Goal: Task Accomplishment & Management: Use online tool/utility

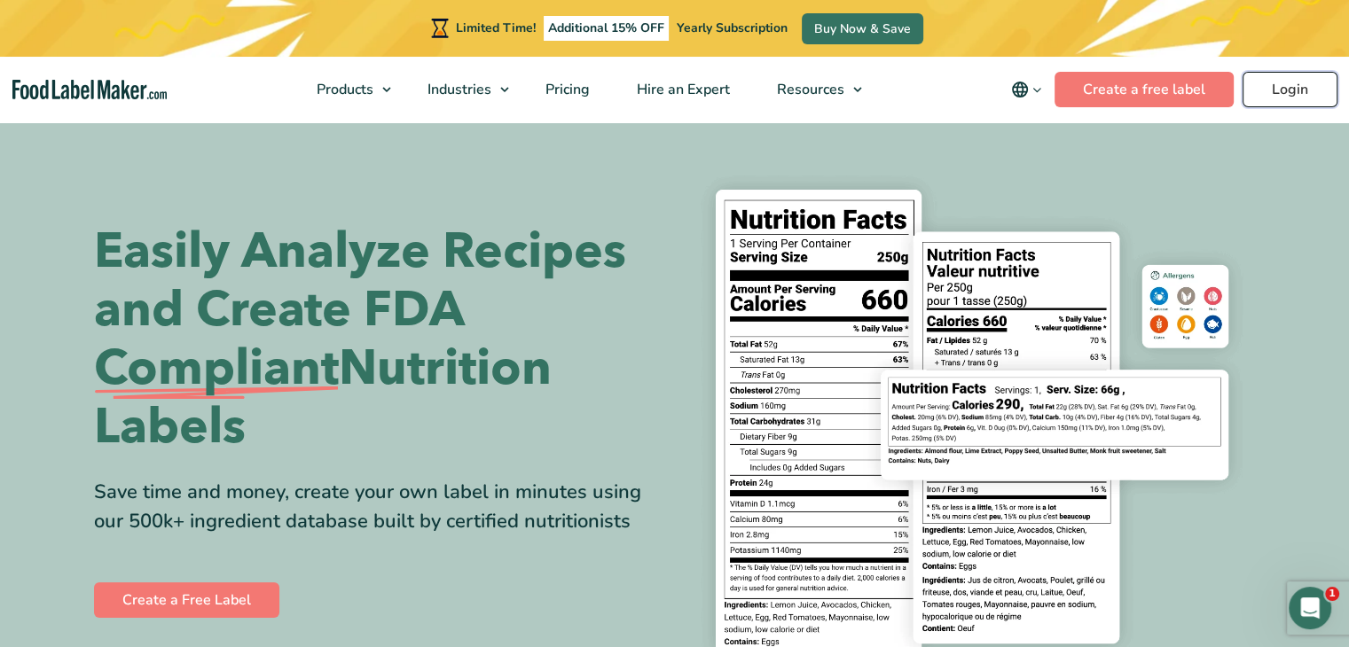
click at [1298, 84] on link "Login" at bounding box center [1290, 89] width 95 height 35
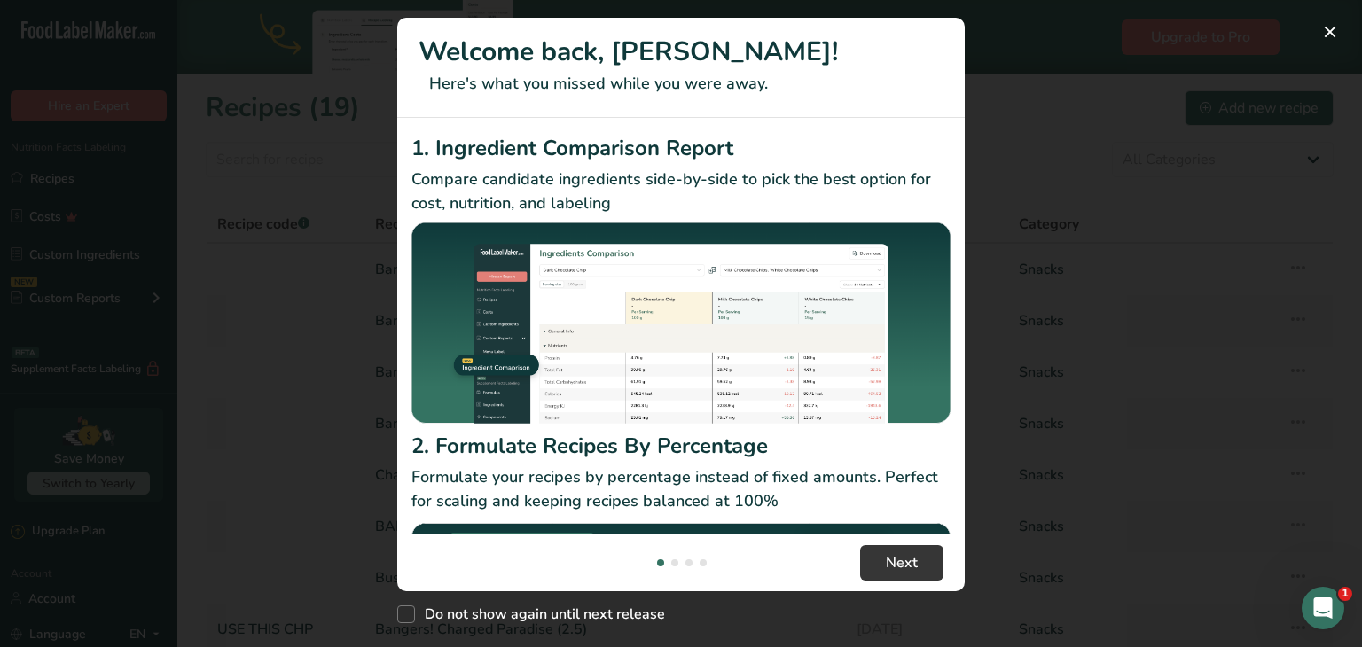
click at [1086, 498] on div "New Features" at bounding box center [681, 323] width 1362 height 647
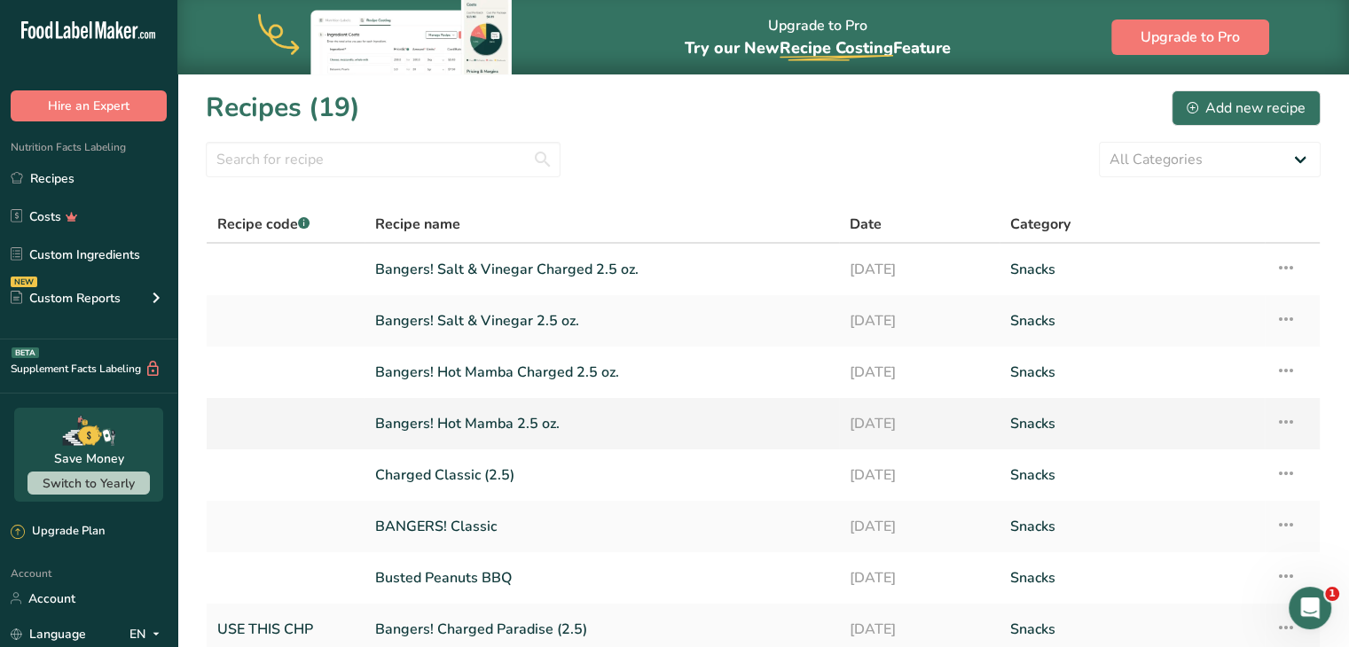
scroll to position [13, 0]
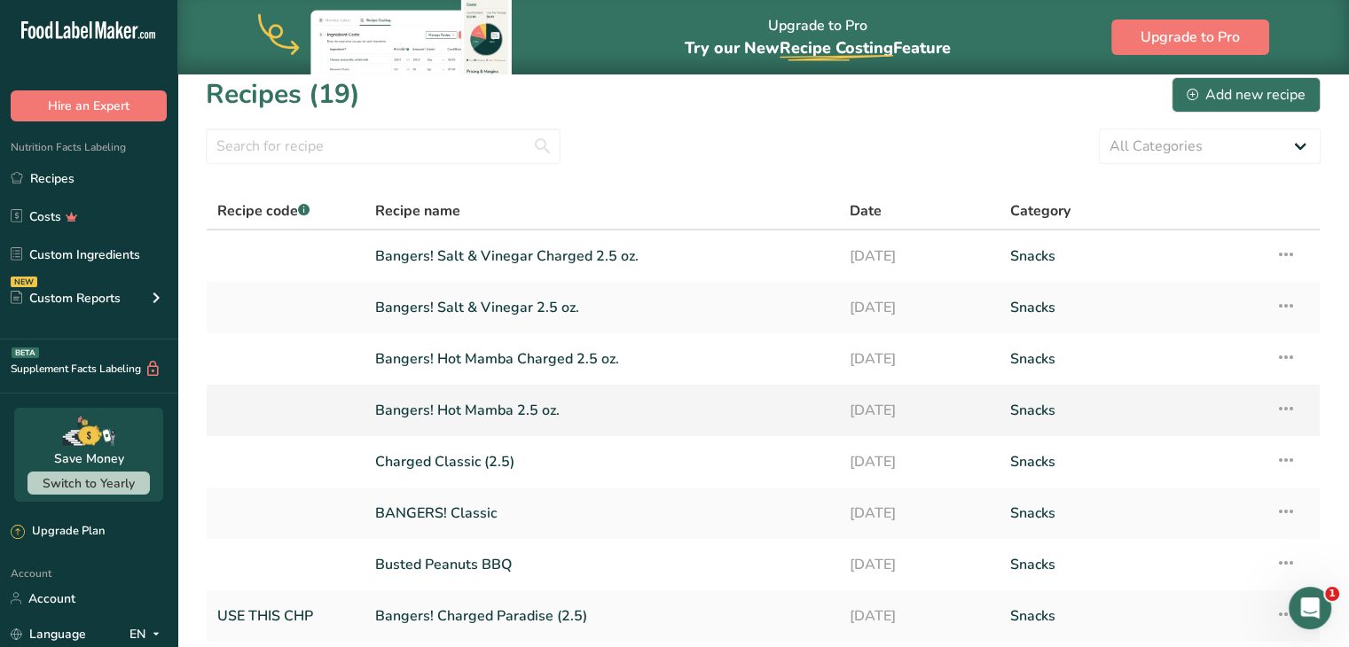
click at [443, 416] on link "Bangers! Hot Mamba 2.5 oz." at bounding box center [601, 410] width 453 height 37
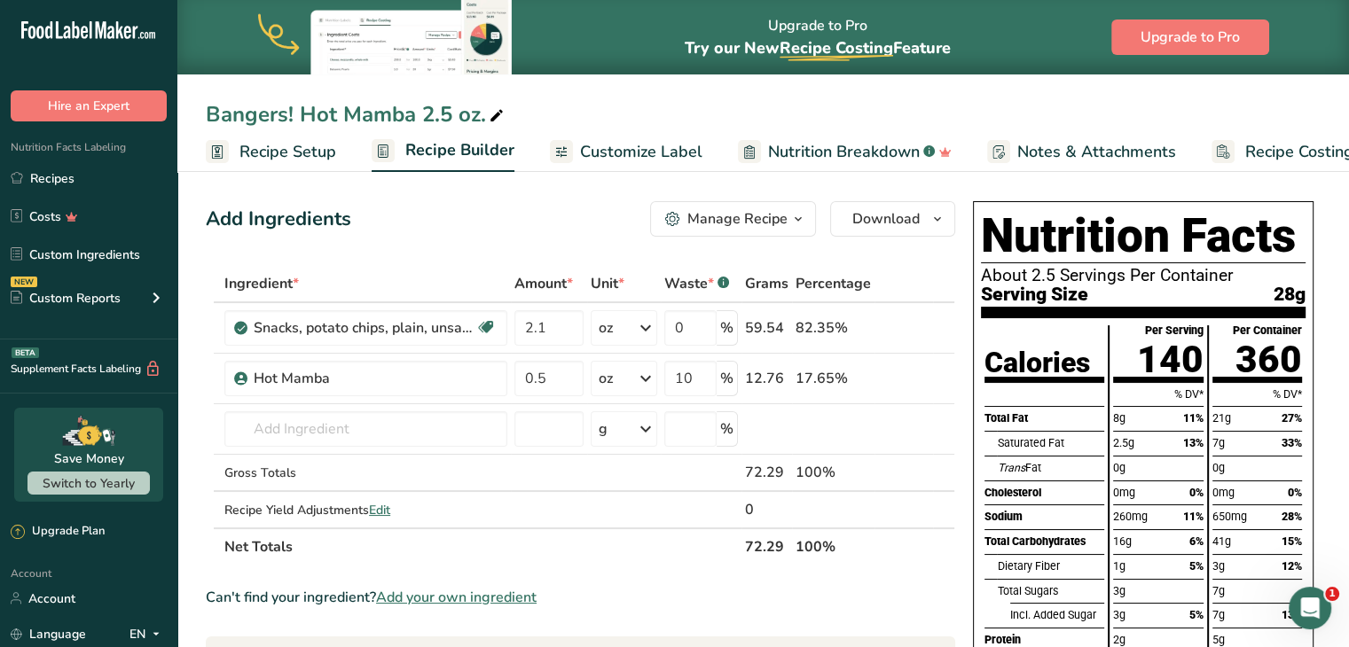
click at [628, 137] on link "Customize Label" at bounding box center [626, 152] width 153 height 40
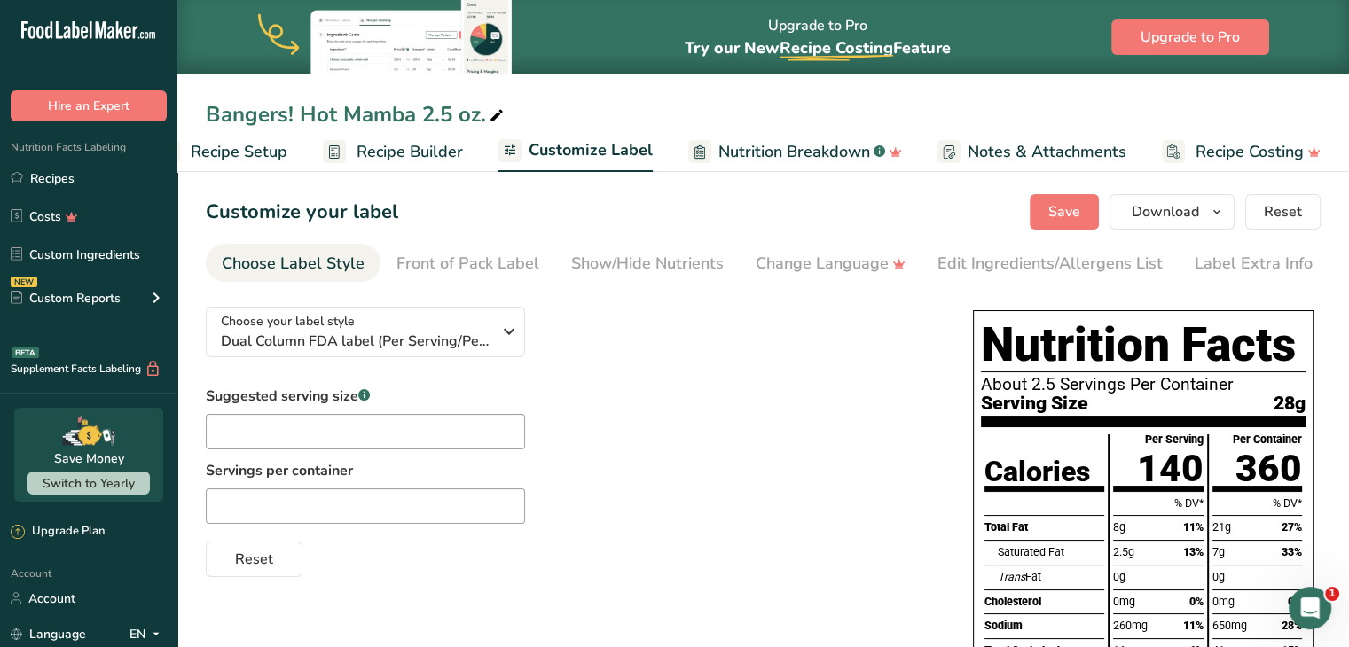
click at [256, 147] on span "Recipe Setup" at bounding box center [239, 152] width 97 height 24
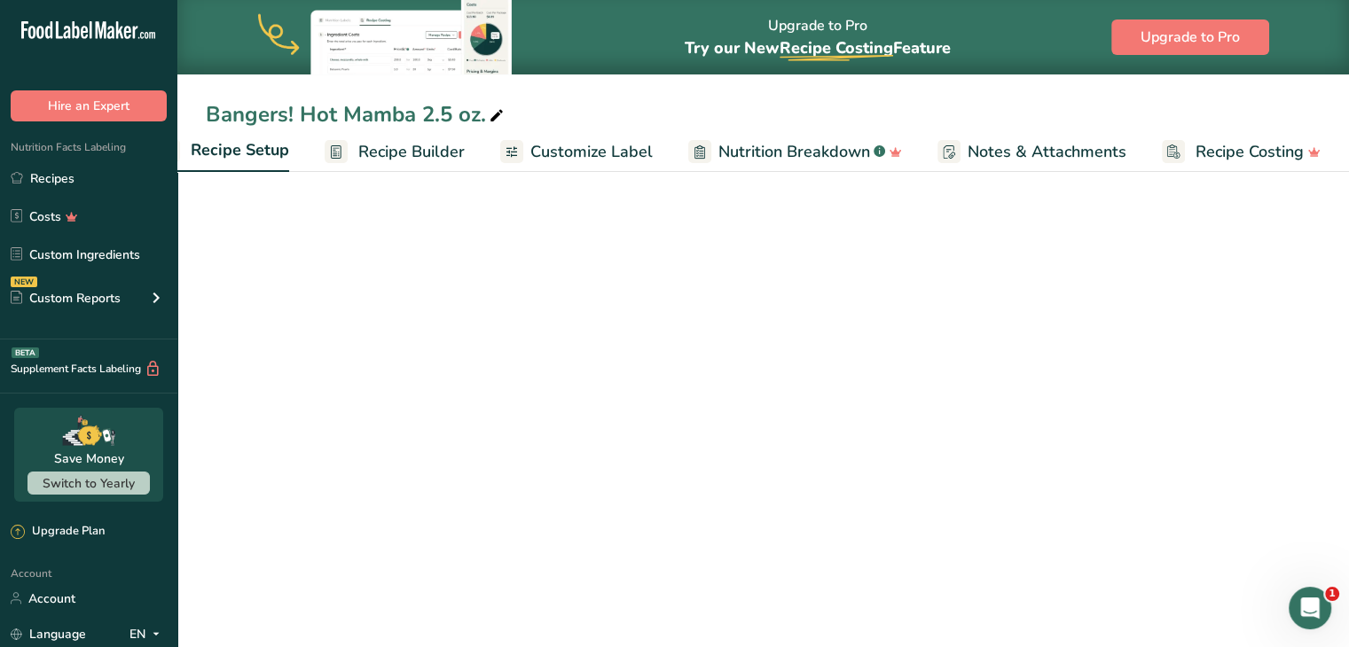
scroll to position [0, 6]
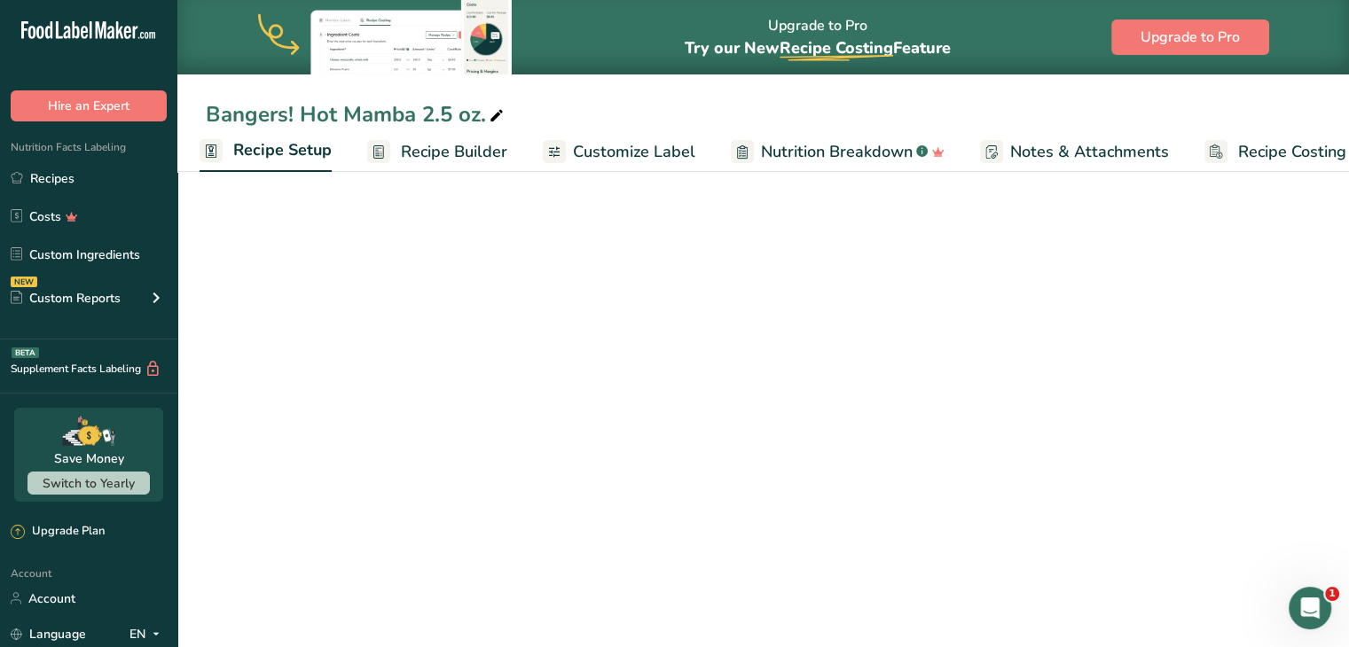
select select "5"
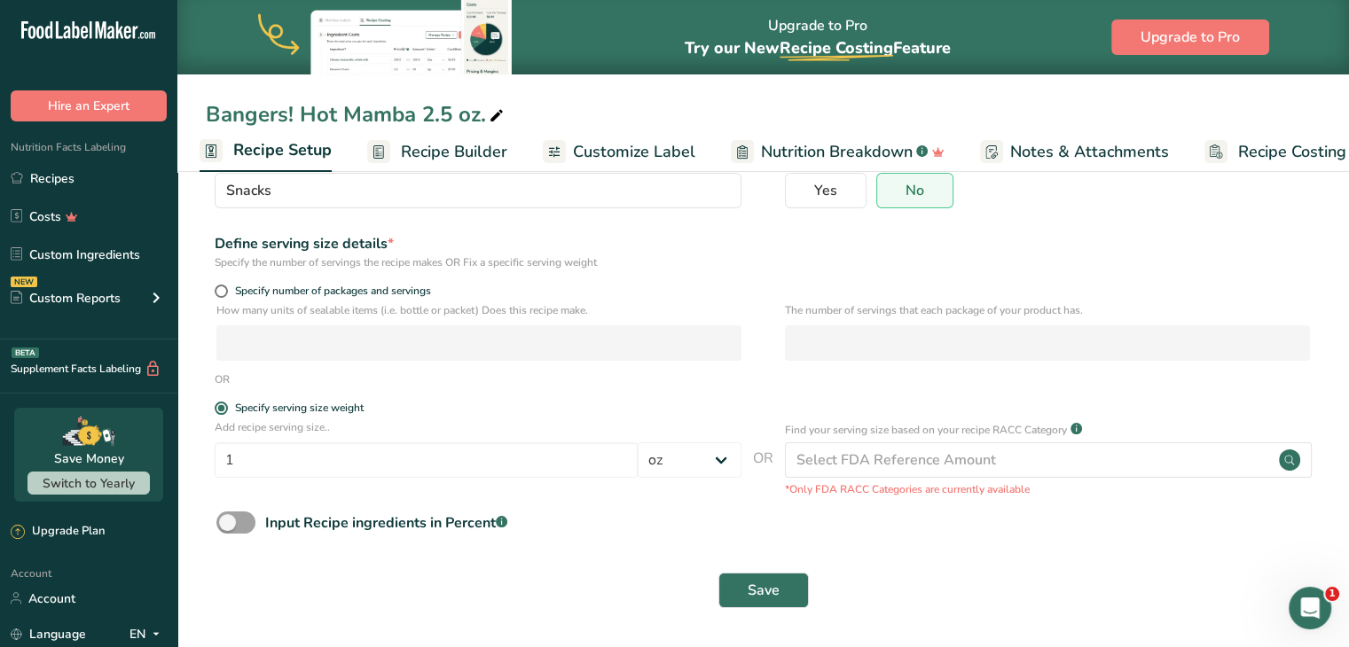
scroll to position [0, 0]
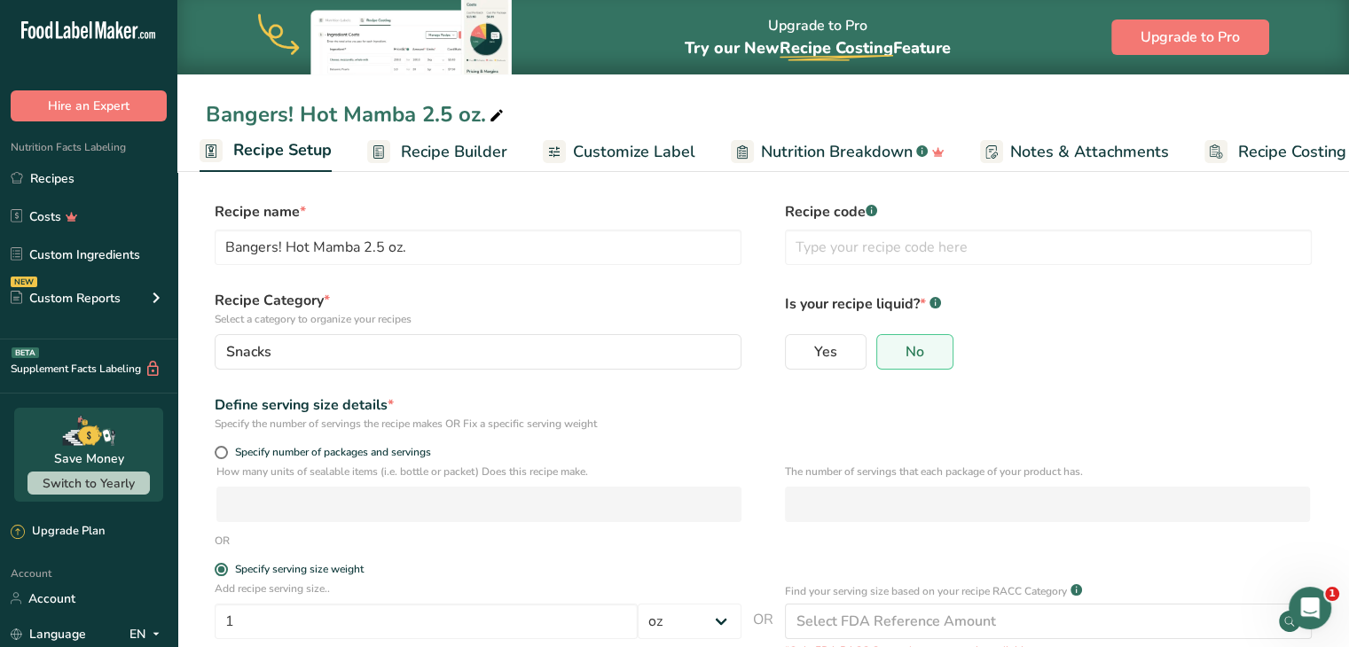
drag, startPoint x: 441, startPoint y: 148, endPoint x: 426, endPoint y: 150, distance: 15.2
click at [426, 150] on span "Recipe Builder" at bounding box center [454, 152] width 106 height 24
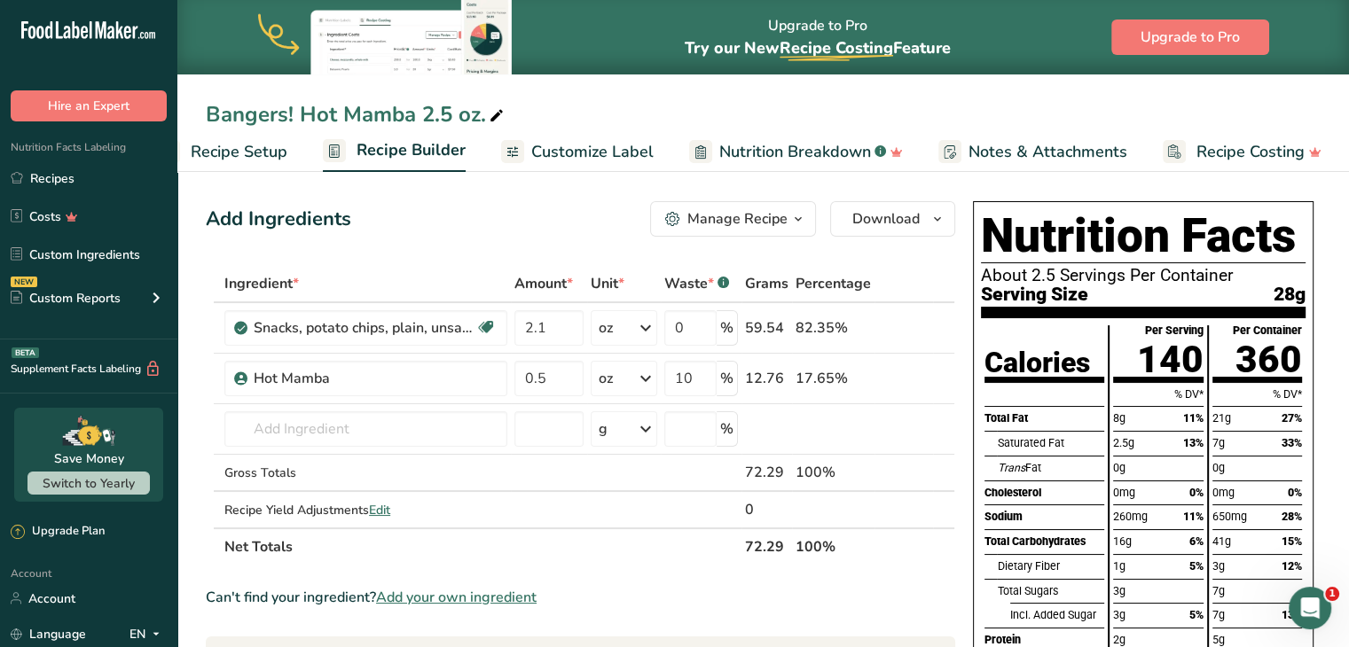
click at [597, 149] on span "Customize Label" at bounding box center [592, 152] width 122 height 24
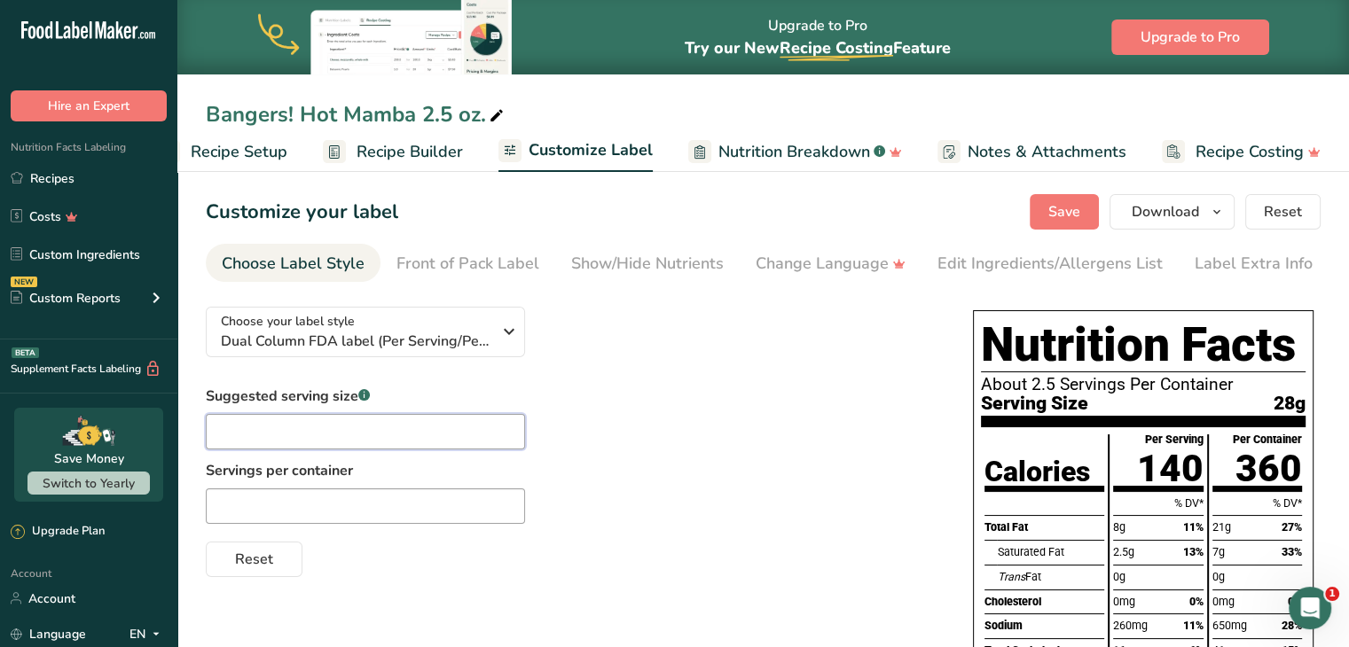
click at [323, 443] on input "text" at bounding box center [365, 431] width 319 height 35
type input "About 15 Chips"
drag, startPoint x: 683, startPoint y: 447, endPoint x: 593, endPoint y: 409, distance: 97.4
click at [593, 409] on div "Suggested serving size .a-a{fill:#347362;}.b-a{fill:#fff;} About 15 Chips Servi…" at bounding box center [572, 482] width 732 height 192
click at [1059, 223] on button "Save" at bounding box center [1064, 211] width 69 height 35
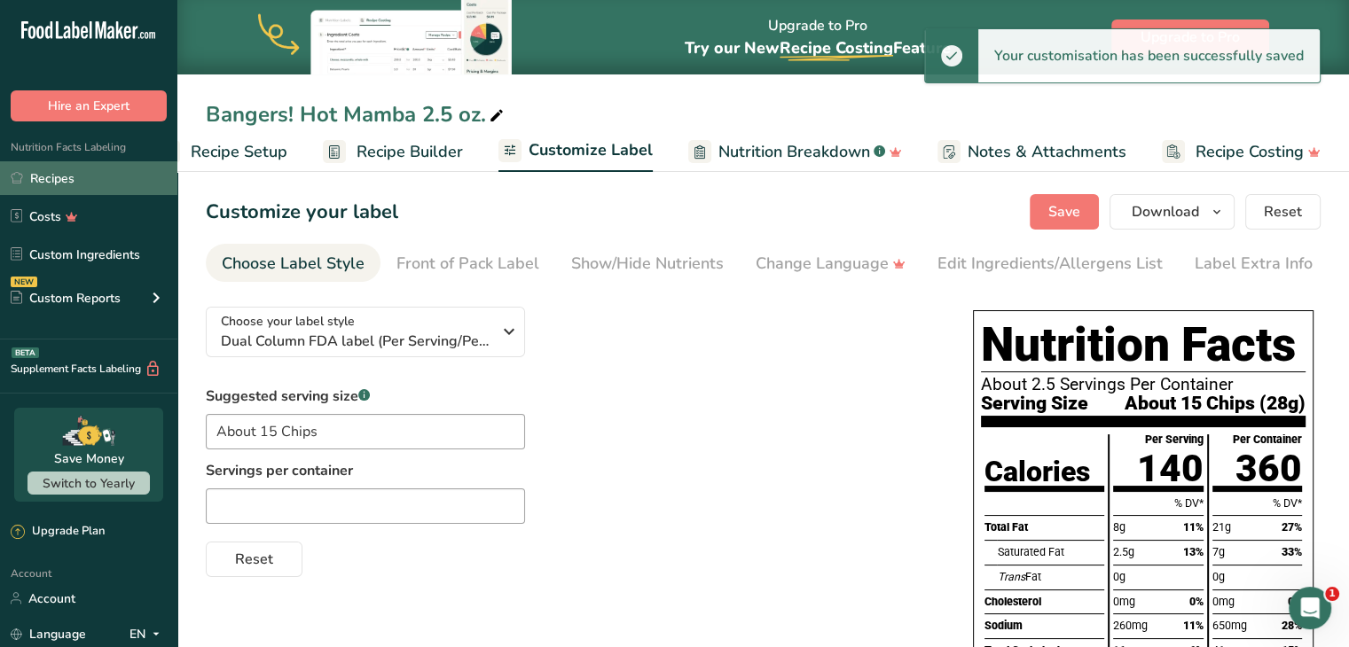
click at [109, 175] on link "Recipes" at bounding box center [88, 178] width 177 height 34
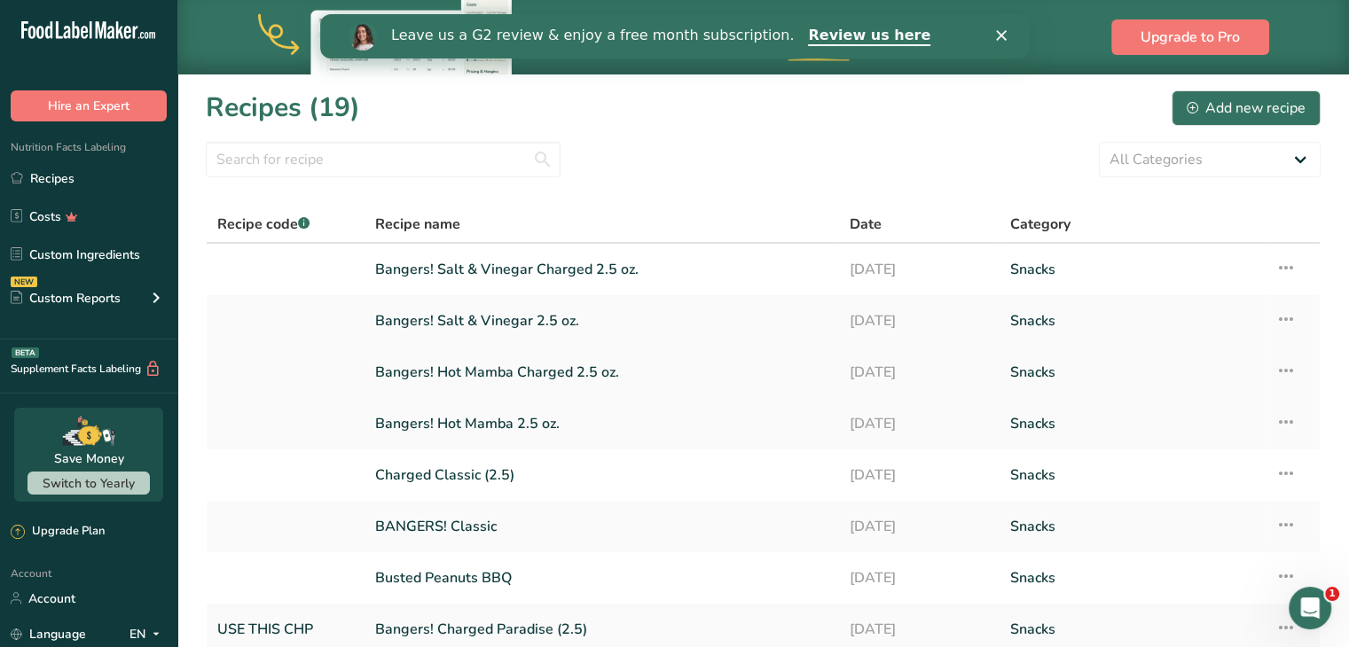
click at [497, 365] on link "Bangers! Hot Mamba Charged 2.5 oz." at bounding box center [601, 372] width 453 height 37
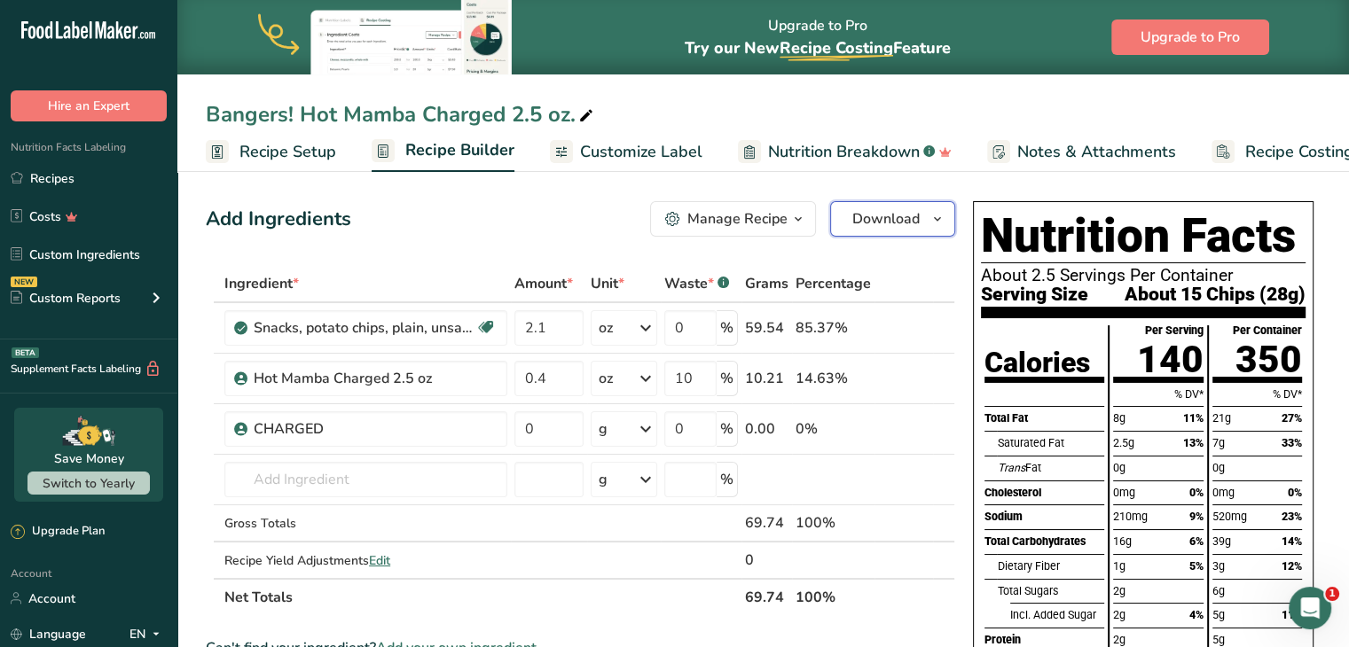
click at [939, 214] on icon "button" at bounding box center [937, 219] width 14 height 22
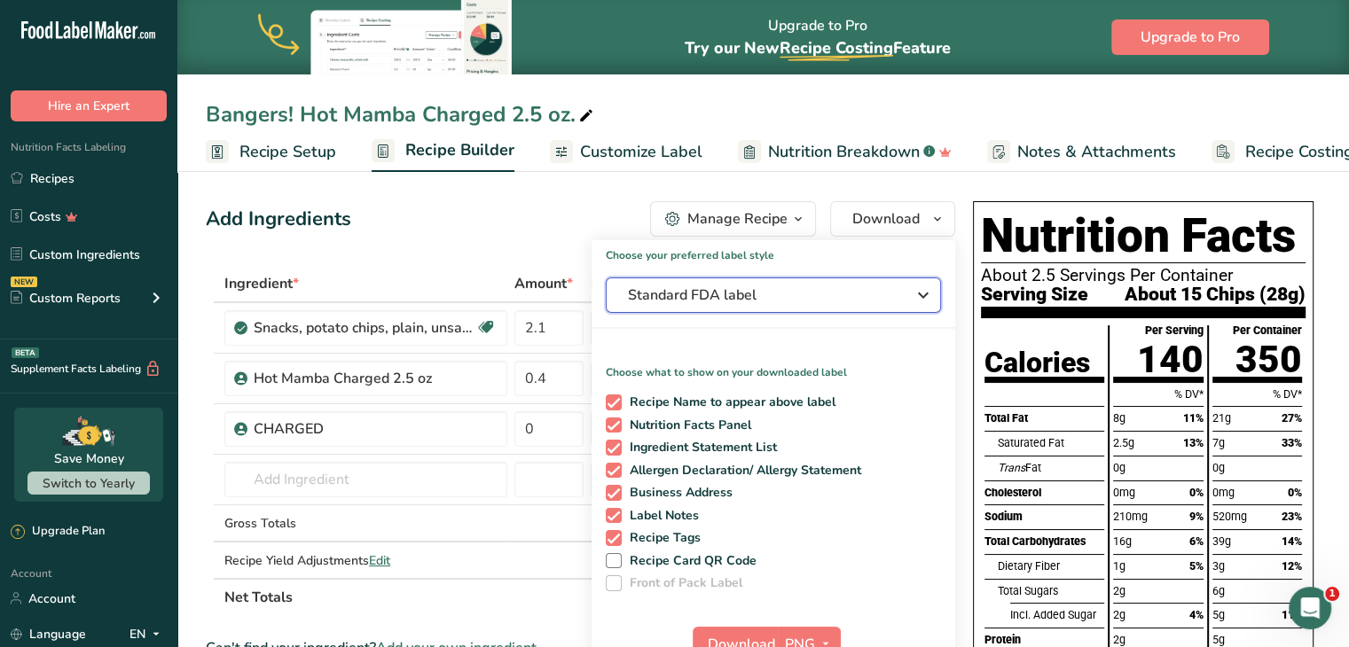
click at [859, 288] on span "Standard FDA label" at bounding box center [761, 295] width 266 height 21
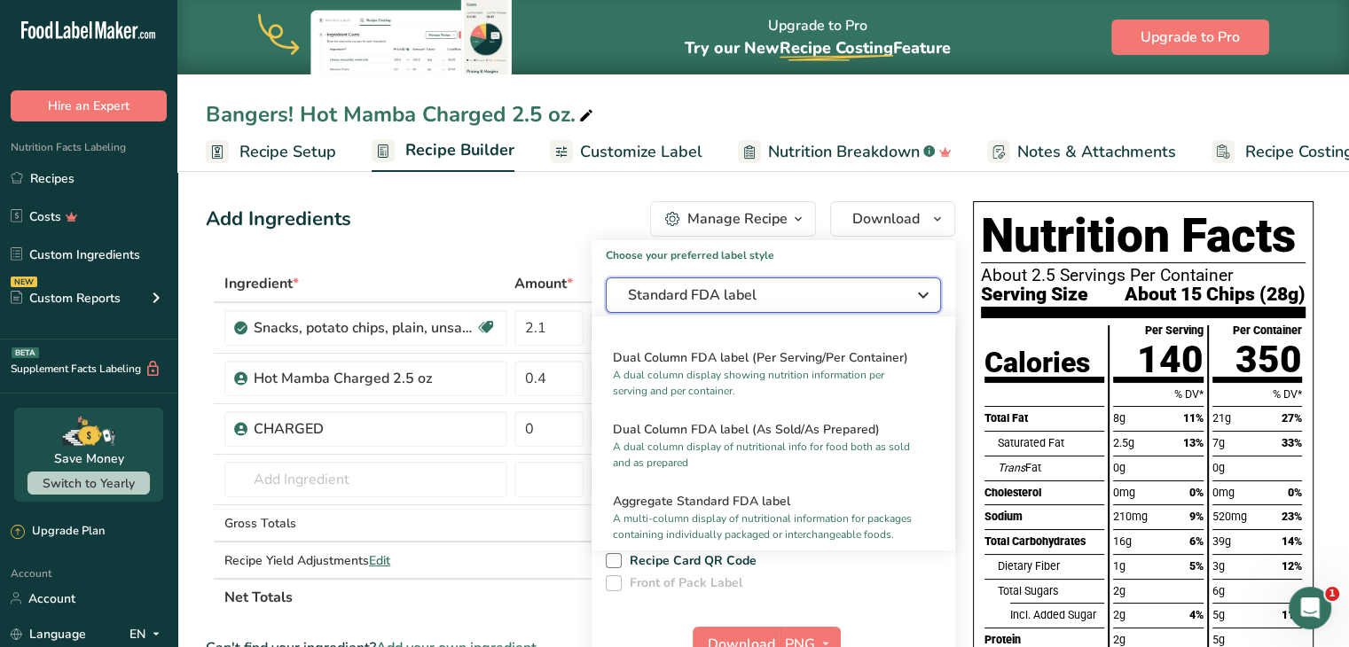
scroll to position [252, 0]
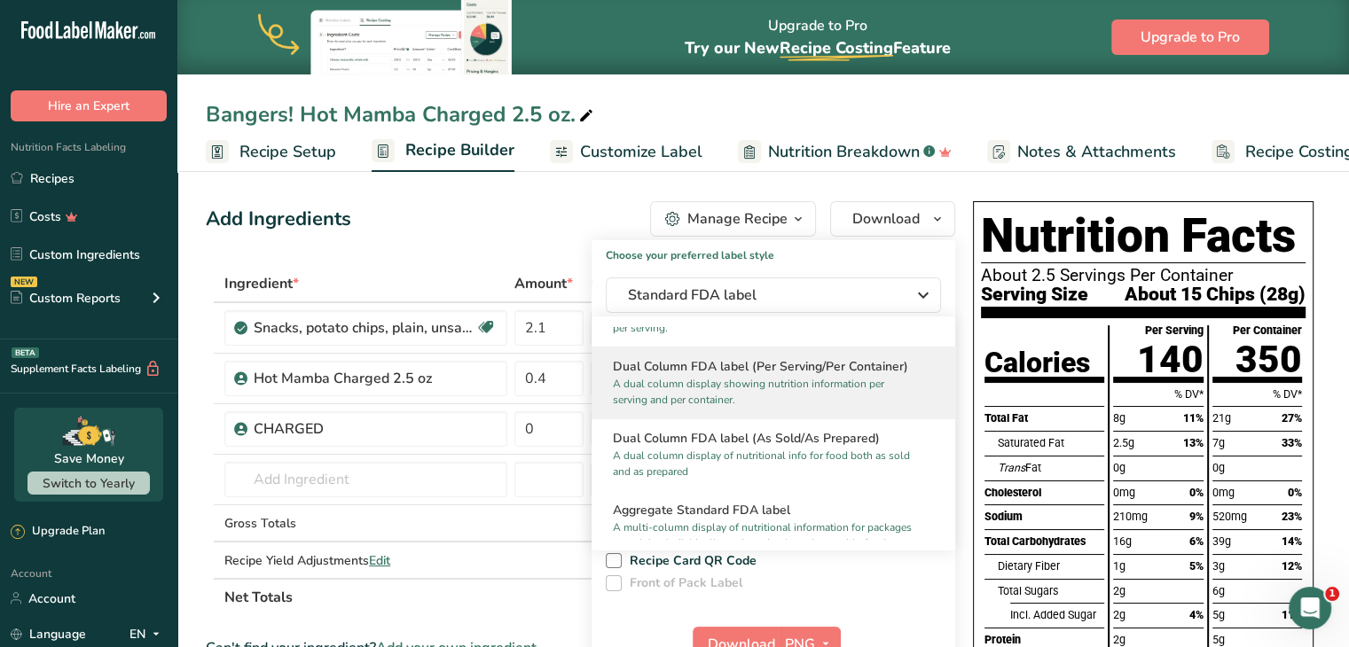
click at [773, 388] on p "A dual column display showing nutrition information per serving and per contain…" at bounding box center [765, 392] width 305 height 32
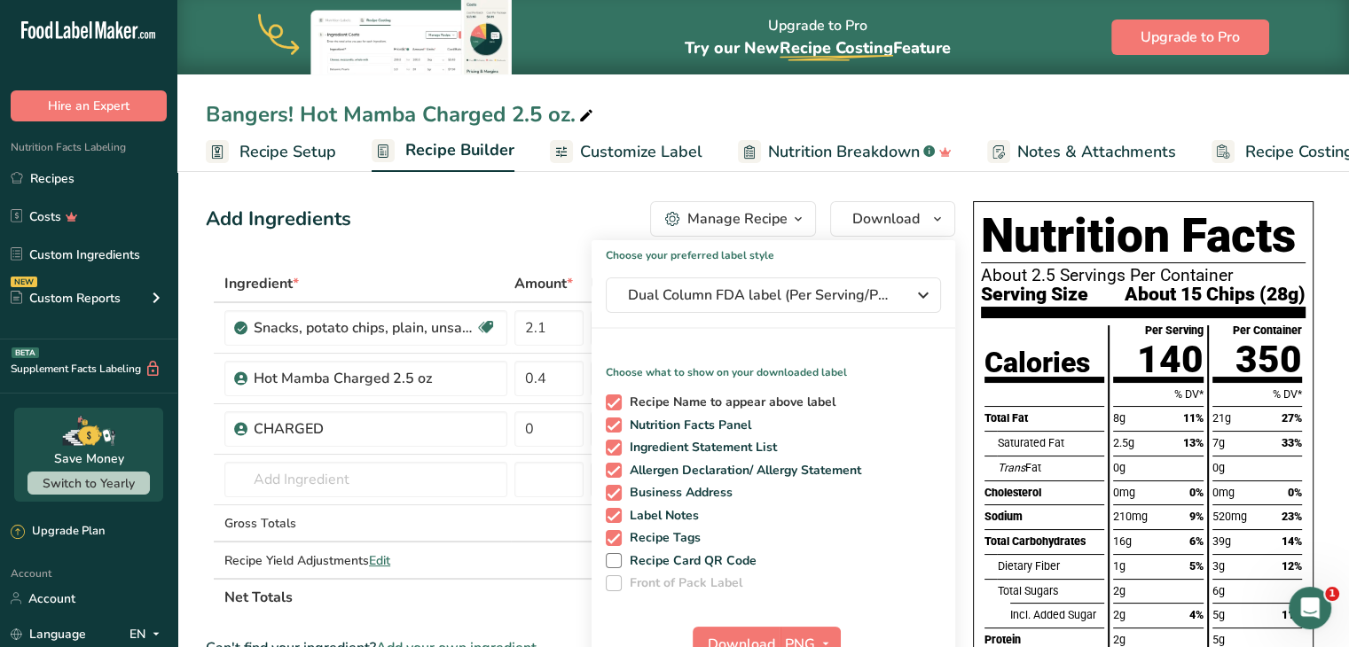
click at [711, 396] on span "Recipe Name to appear above label" at bounding box center [729, 403] width 215 height 16
click at [617, 396] on input "Recipe Name to appear above label" at bounding box center [612, 402] width 12 height 12
checkbox input "false"
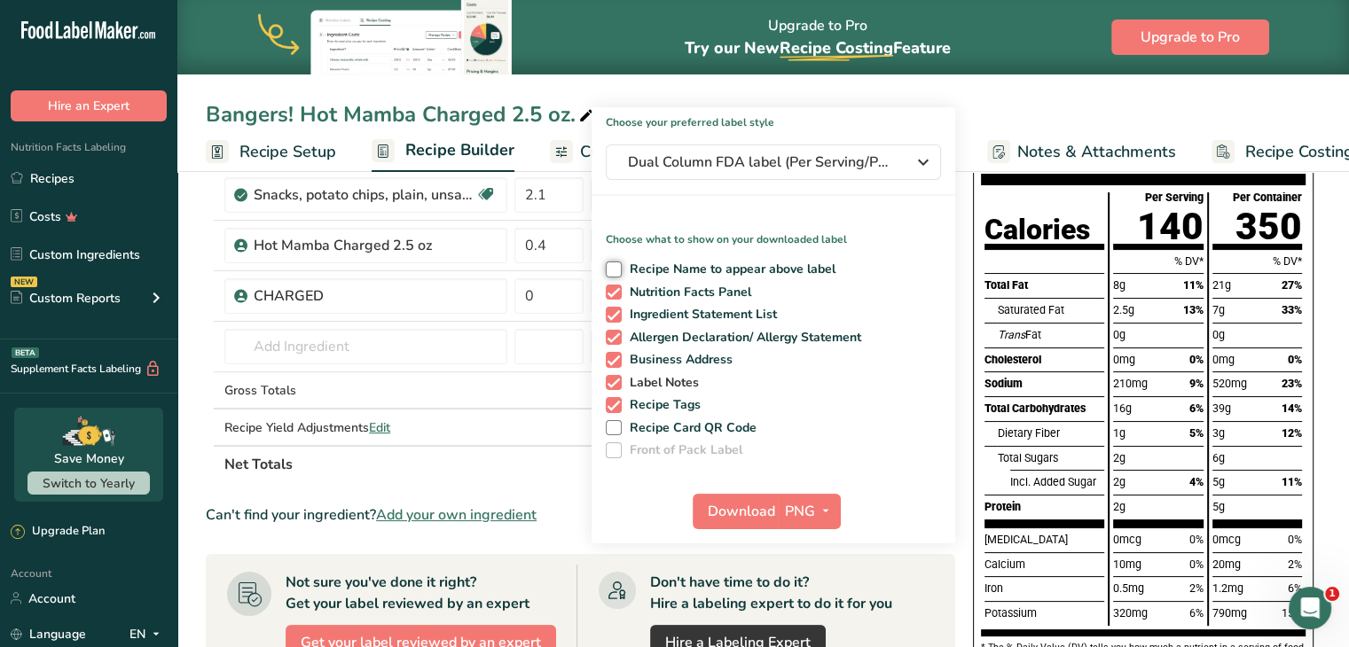
scroll to position [135, 0]
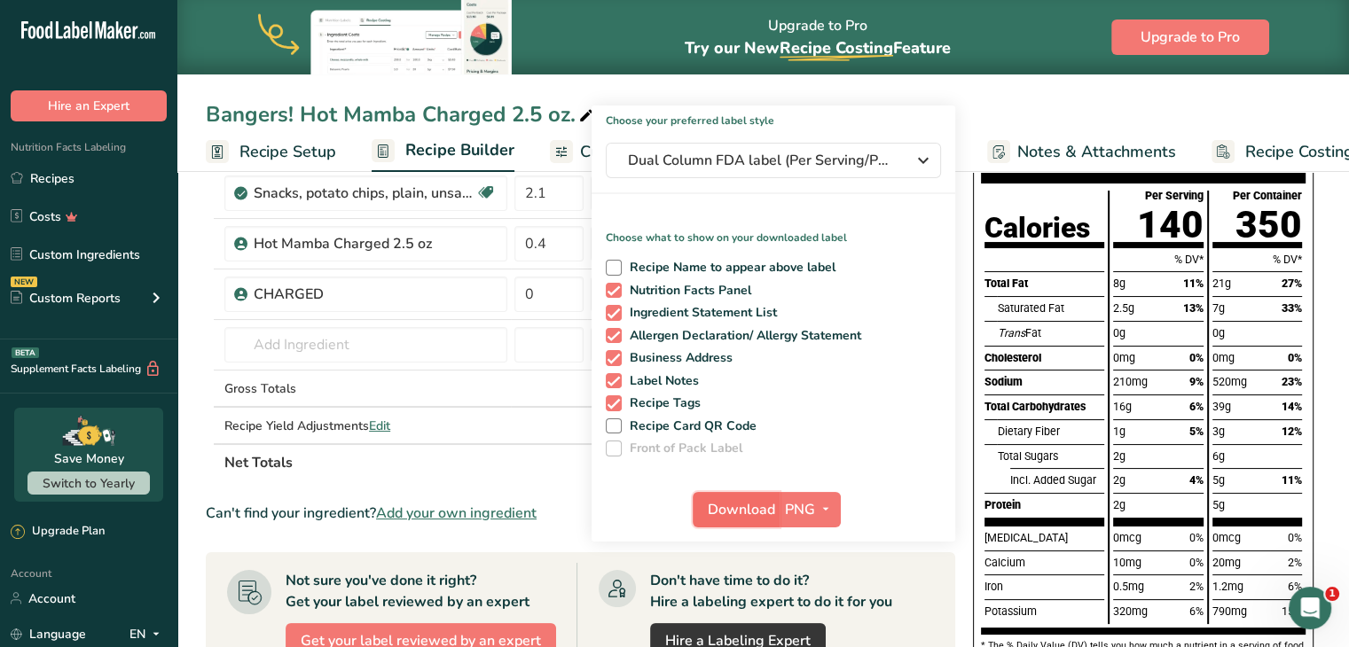
click at [758, 515] on span "Download" at bounding box center [741, 509] width 67 height 21
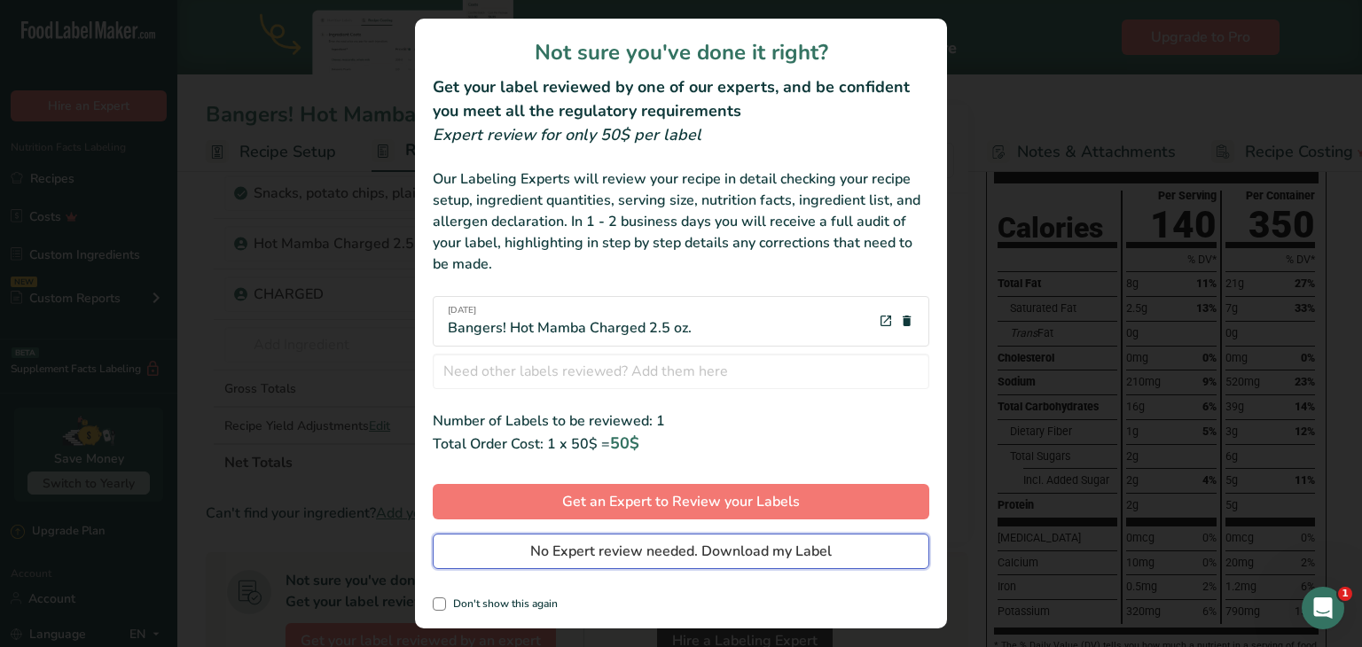
click at [669, 544] on span "No Expert review needed. Download my Label" at bounding box center [681, 551] width 302 height 21
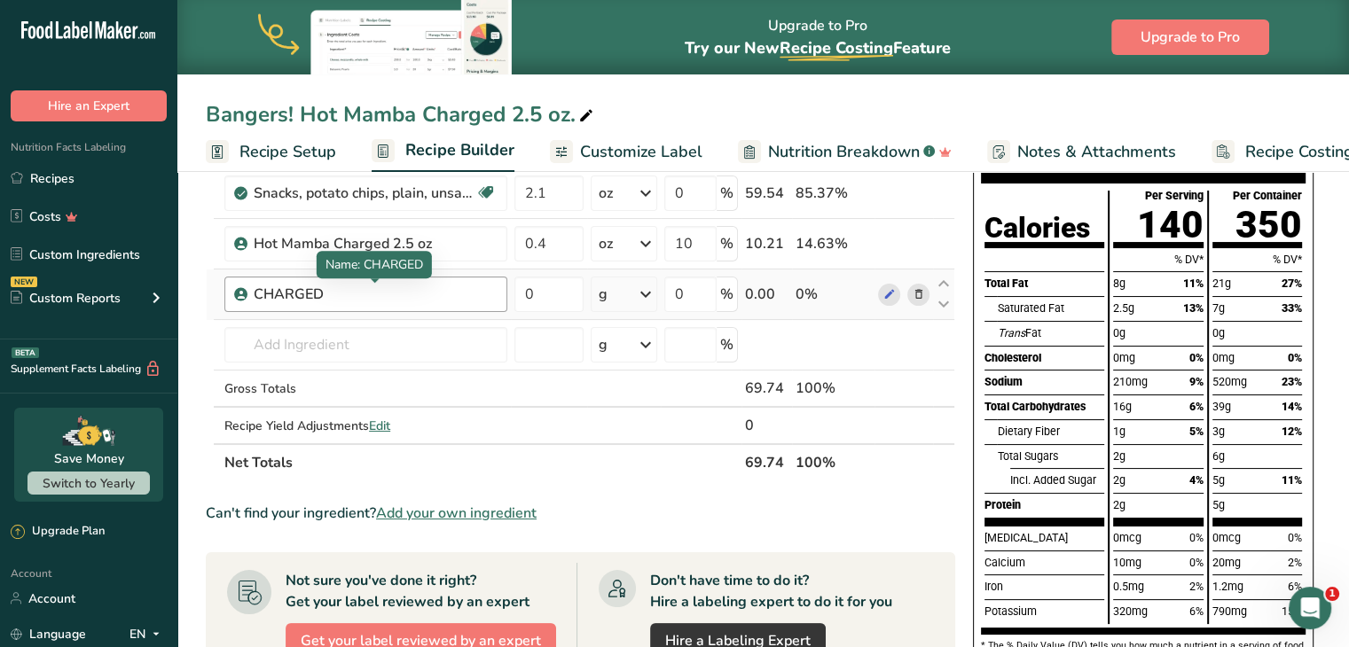
scroll to position [0, 0]
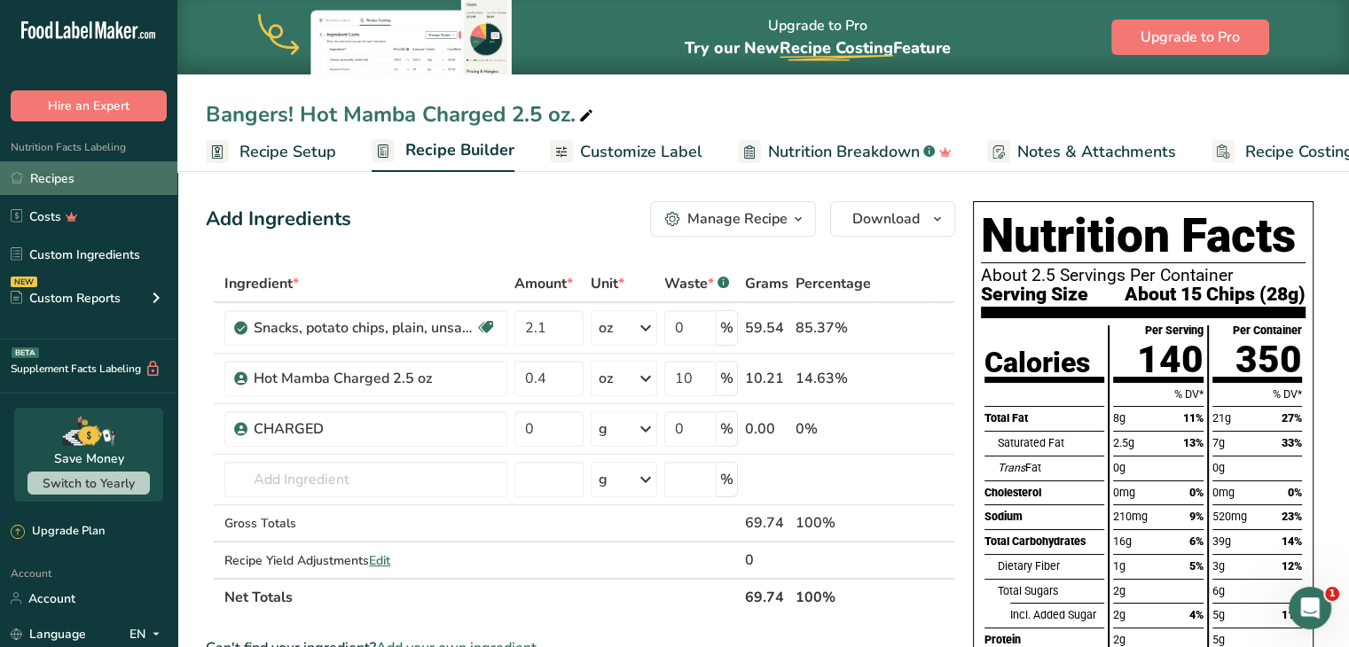
click at [134, 189] on link "Recipes" at bounding box center [88, 178] width 177 height 34
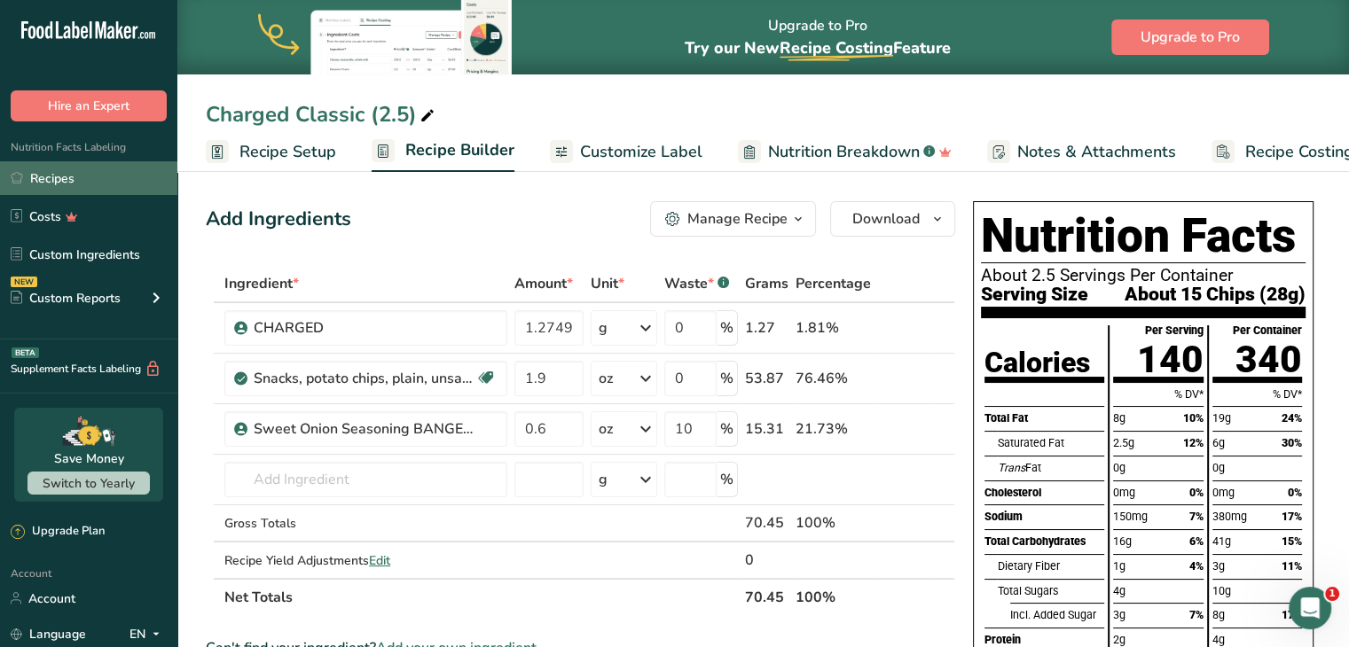
click at [108, 176] on link "Recipes" at bounding box center [88, 178] width 177 height 34
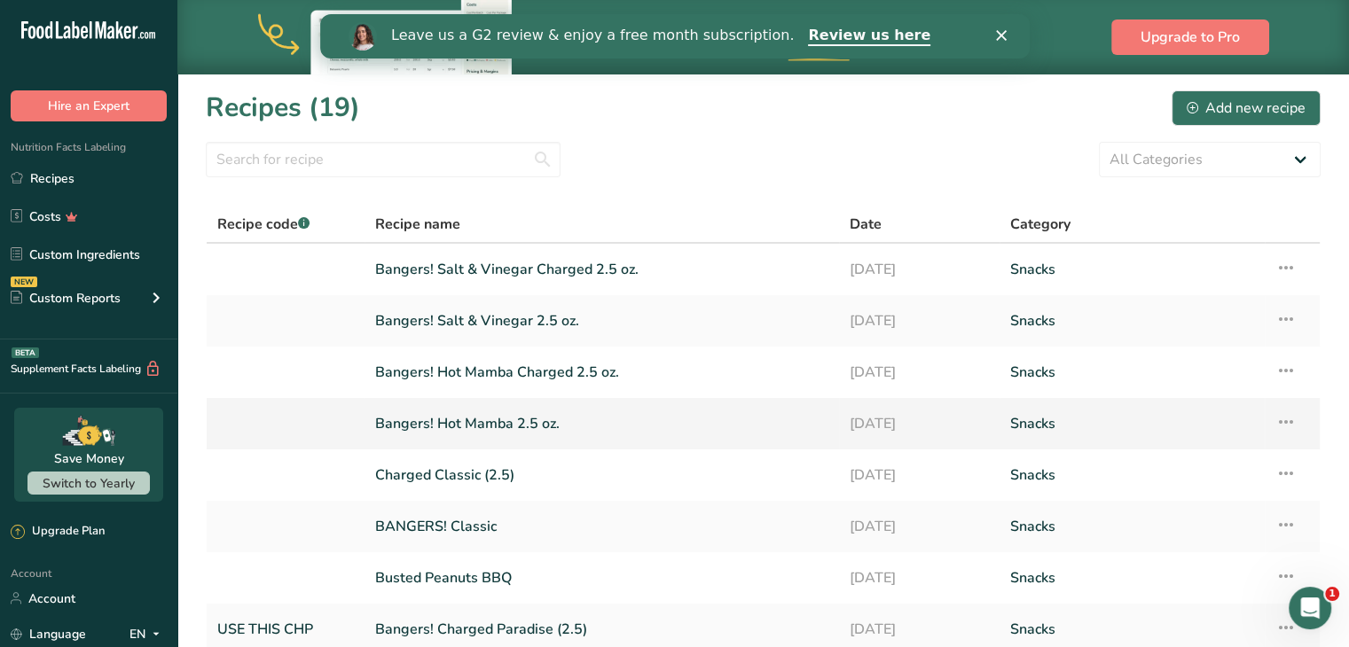
click at [467, 425] on link "Bangers! Hot Mamba 2.5 oz." at bounding box center [601, 423] width 453 height 37
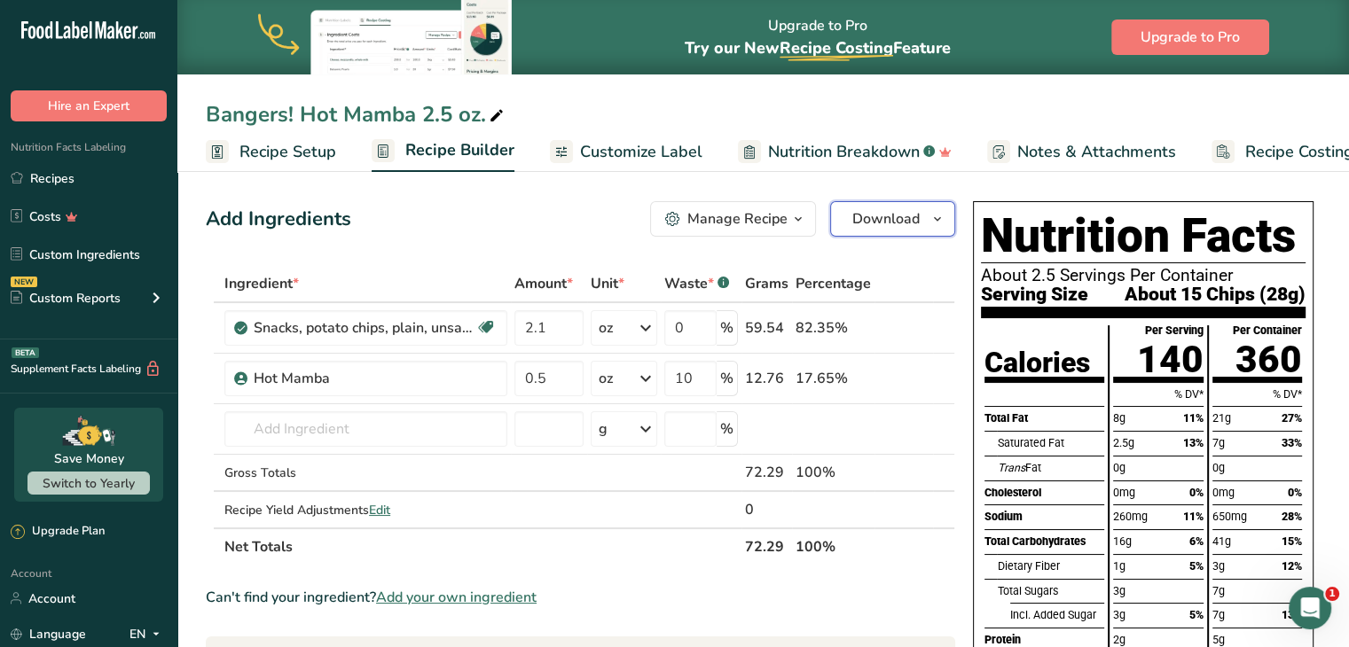
click at [935, 216] on icon "button" at bounding box center [937, 219] width 14 height 22
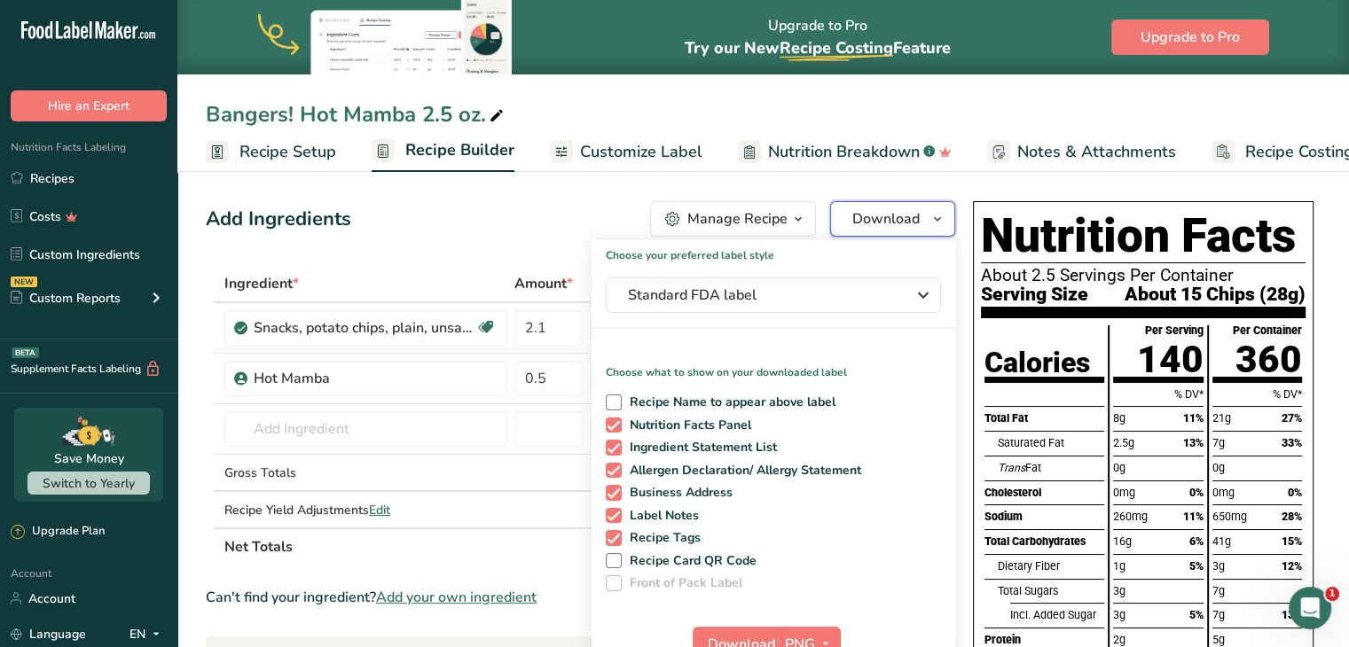
drag, startPoint x: 935, startPoint y: 216, endPoint x: 841, endPoint y: 334, distance: 151.5
click at [841, 237] on div "Download Choose your preferred label style Standard FDA label Standard FDA labe…" at bounding box center [892, 218] width 125 height 35
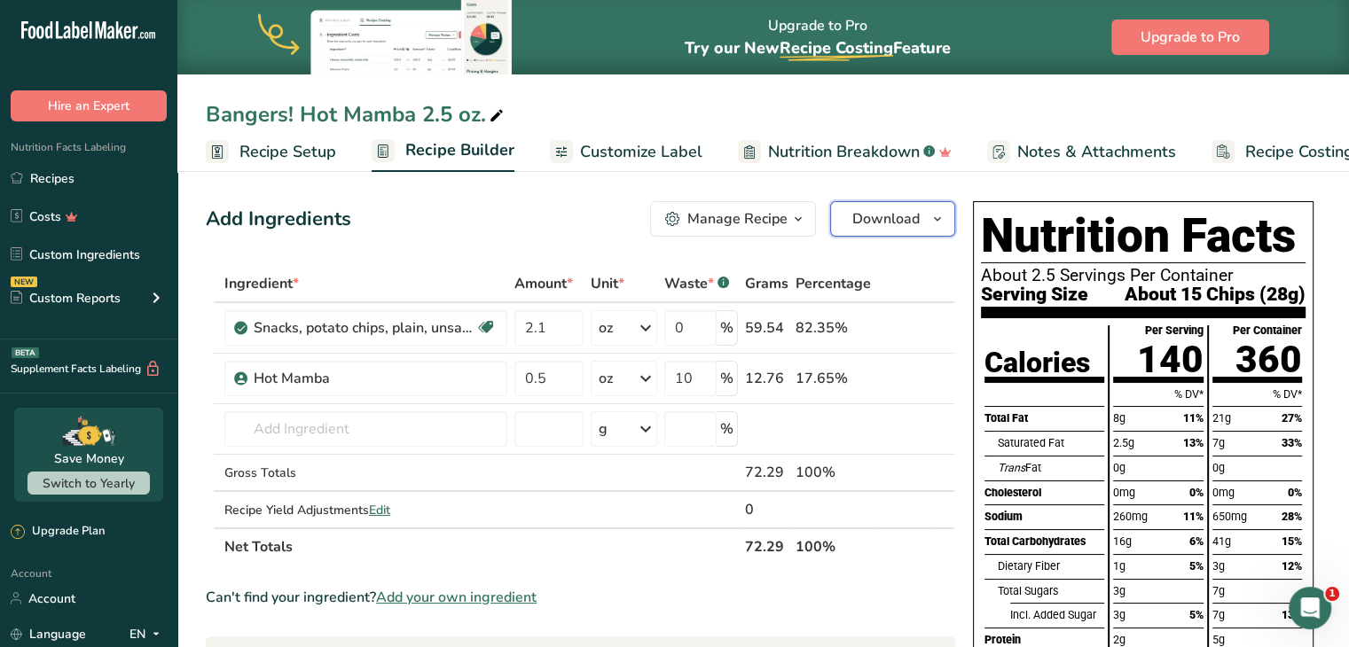
click at [914, 226] on span "Download" at bounding box center [885, 218] width 67 height 21
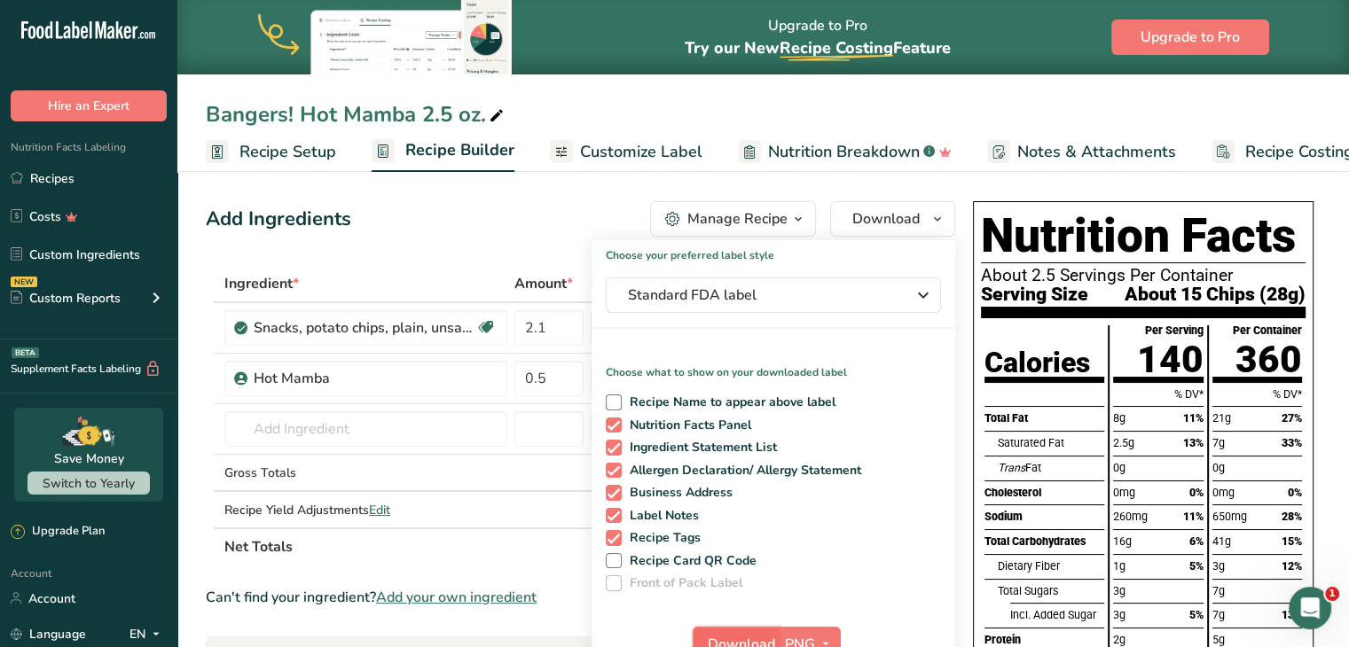
click at [759, 636] on span "Download" at bounding box center [741, 644] width 67 height 21
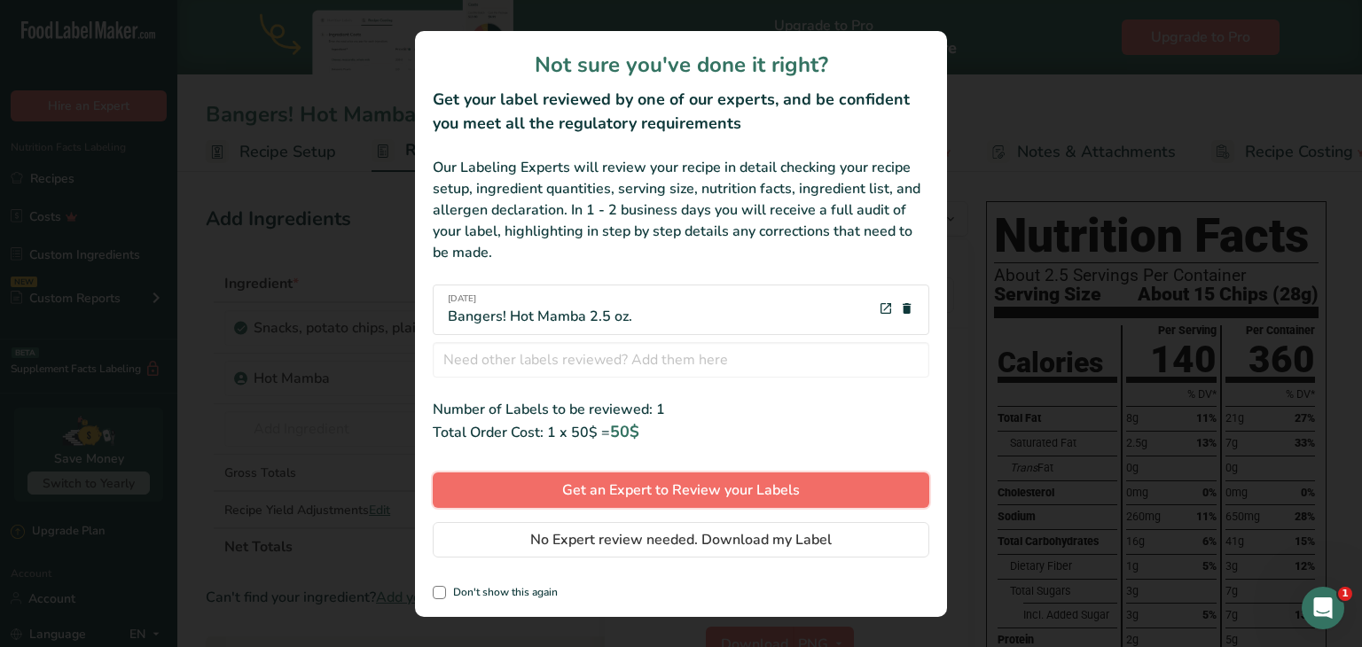
click at [752, 501] on button "Get an Expert to Review your Labels" at bounding box center [681, 490] width 497 height 35
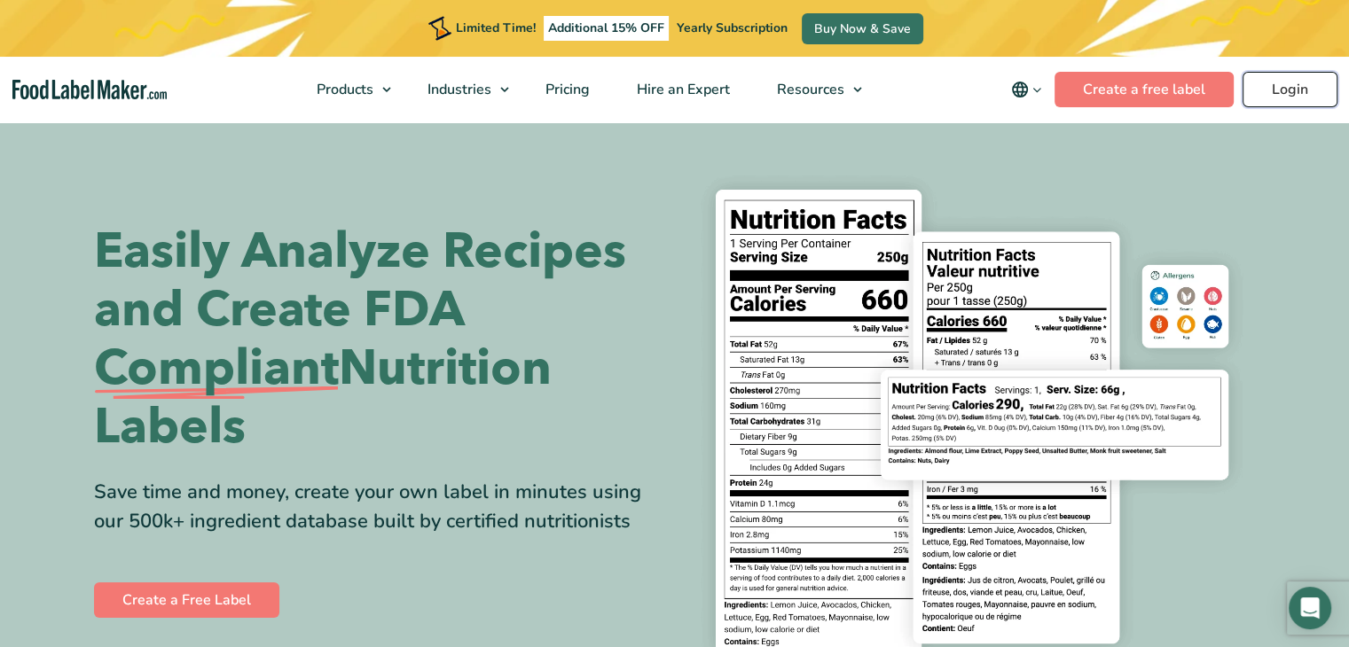
drag, startPoint x: 0, startPoint y: 0, endPoint x: 1298, endPoint y: 81, distance: 1300.0
click at [1298, 81] on link "Login" at bounding box center [1290, 89] width 95 height 35
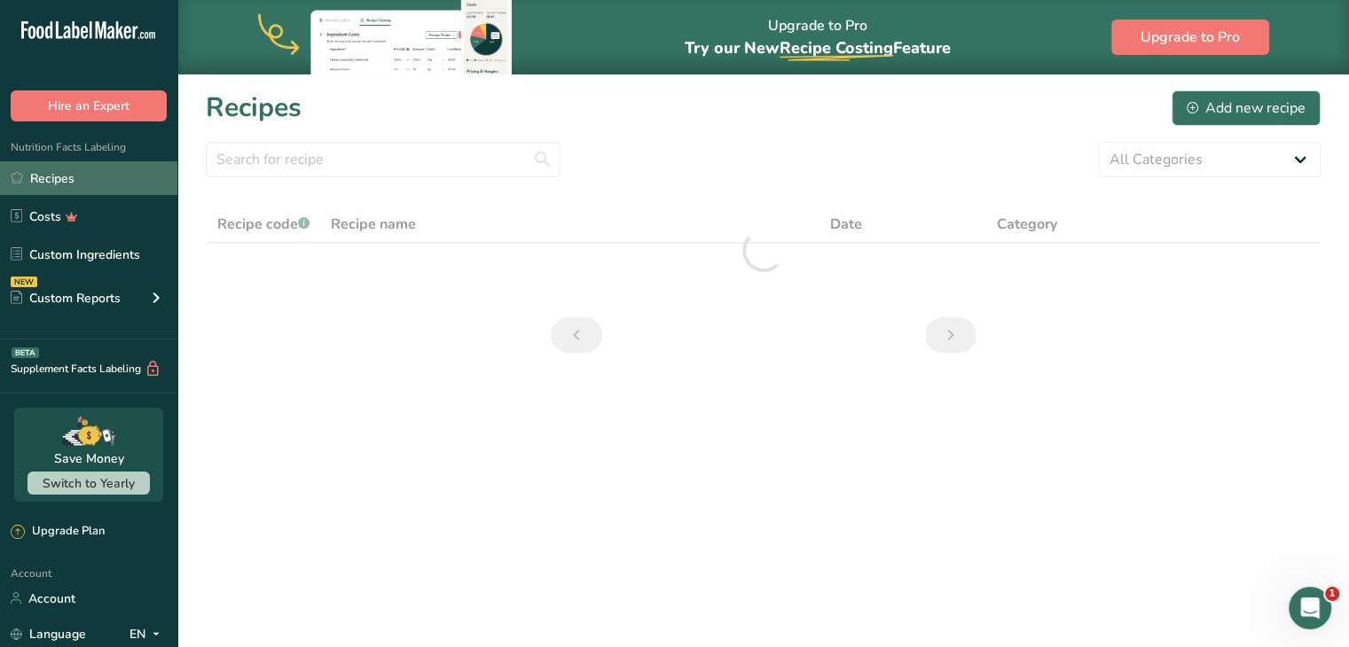
click at [82, 171] on link "Recipes" at bounding box center [88, 178] width 177 height 34
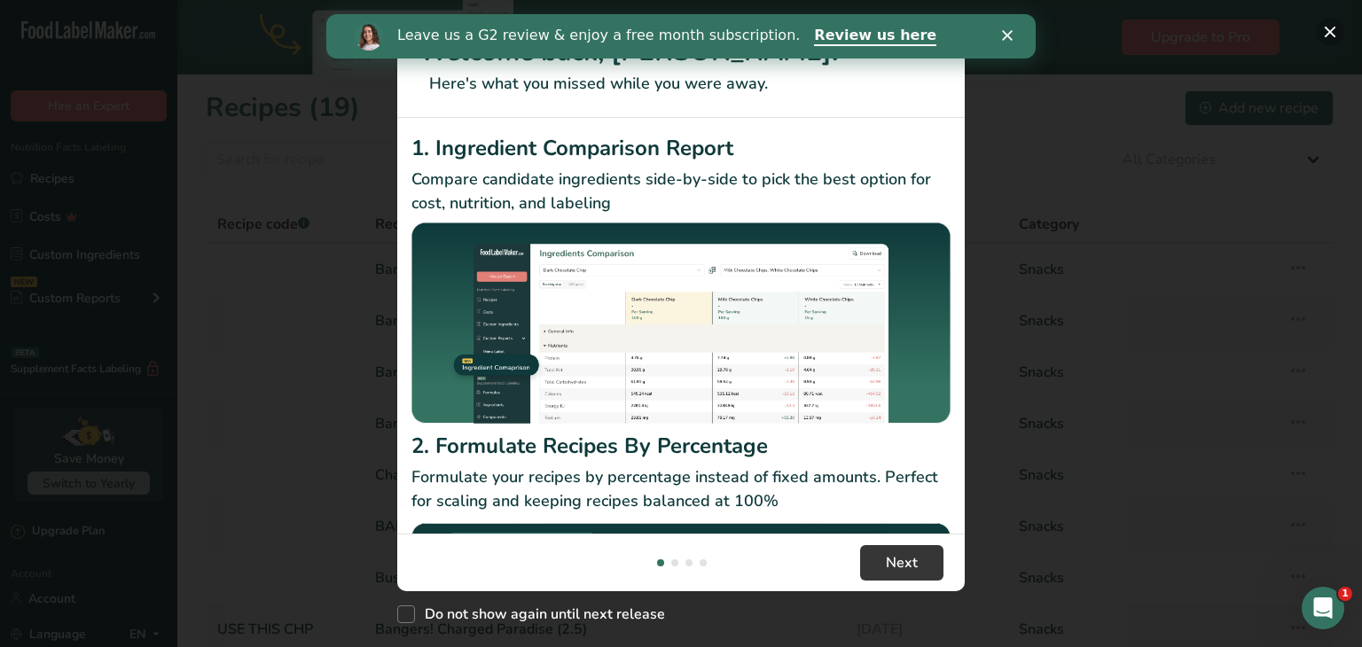
click at [1329, 31] on button "New Features" at bounding box center [1330, 32] width 28 height 28
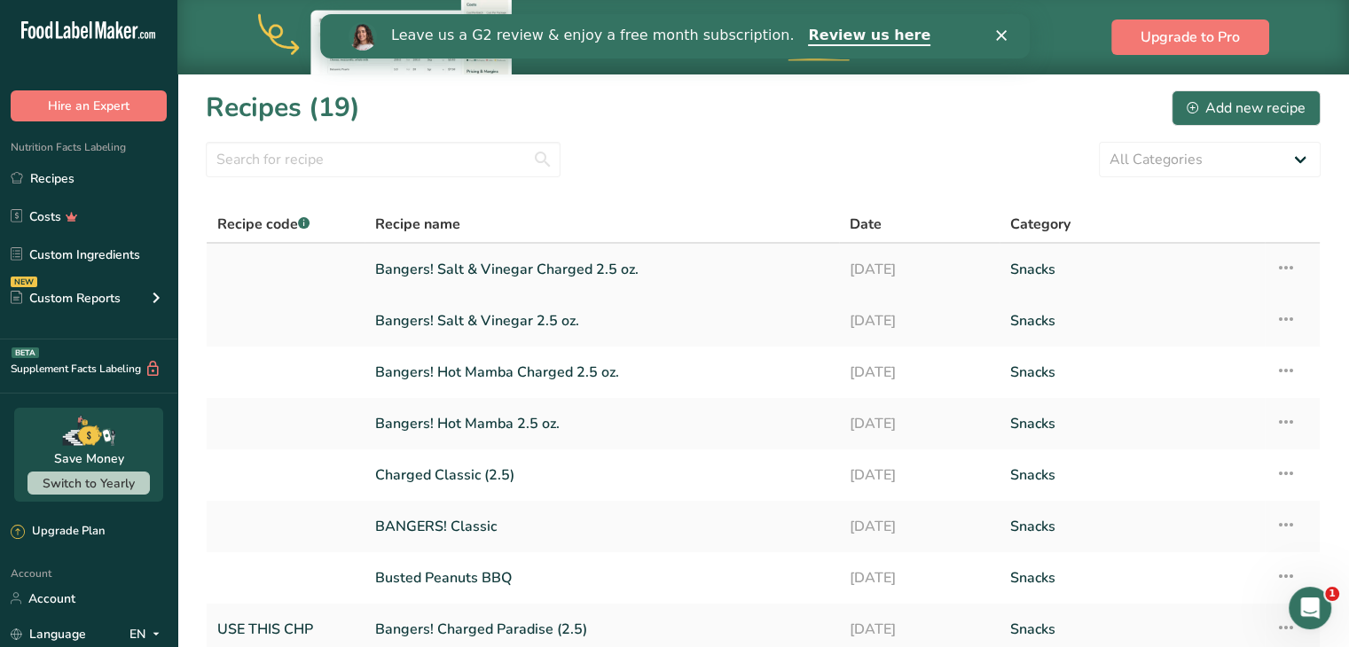
click at [541, 275] on link "Bangers! Salt & Vinegar Charged 2.5 oz." at bounding box center [601, 269] width 453 height 37
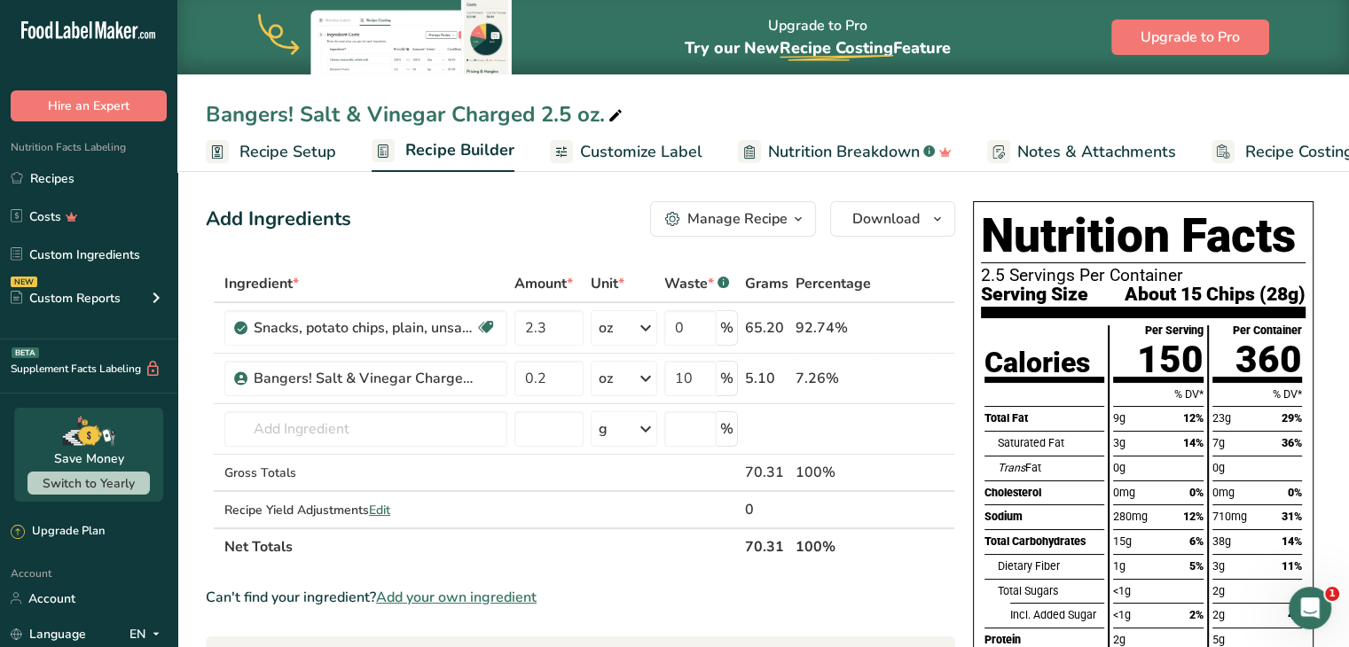
click at [314, 154] on span "Recipe Setup" at bounding box center [287, 152] width 97 height 24
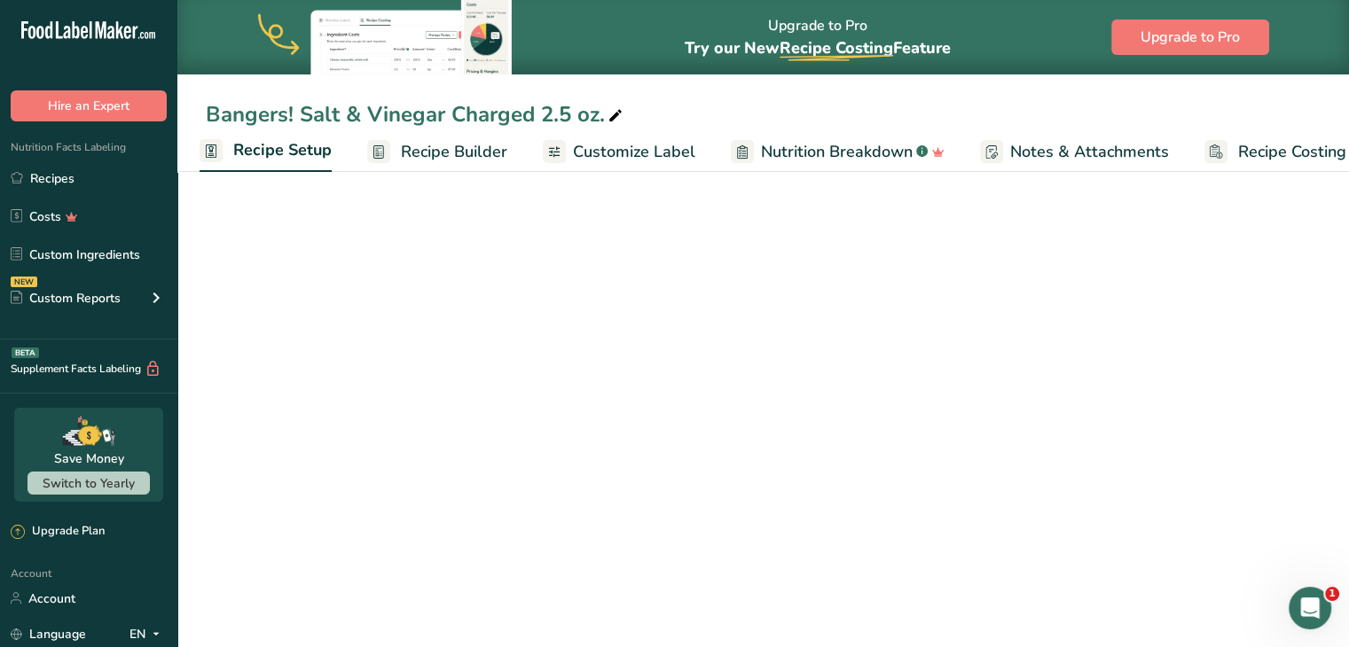
select select "5"
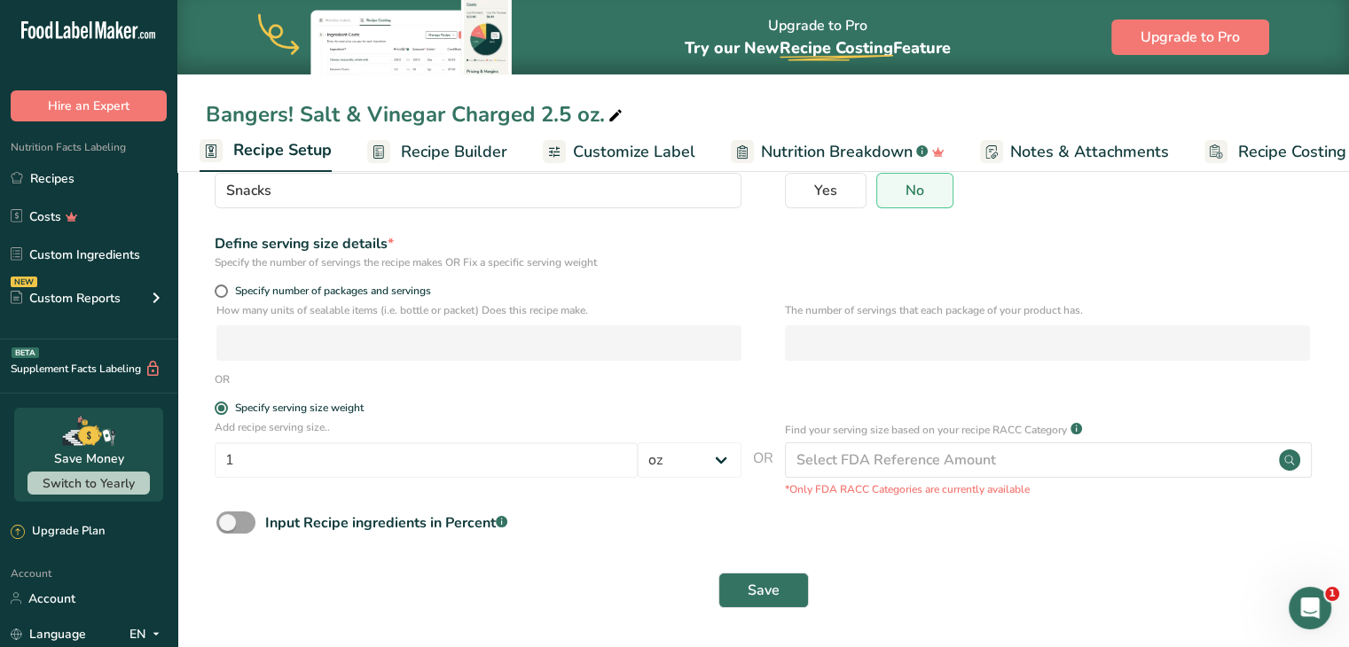
scroll to position [0, 0]
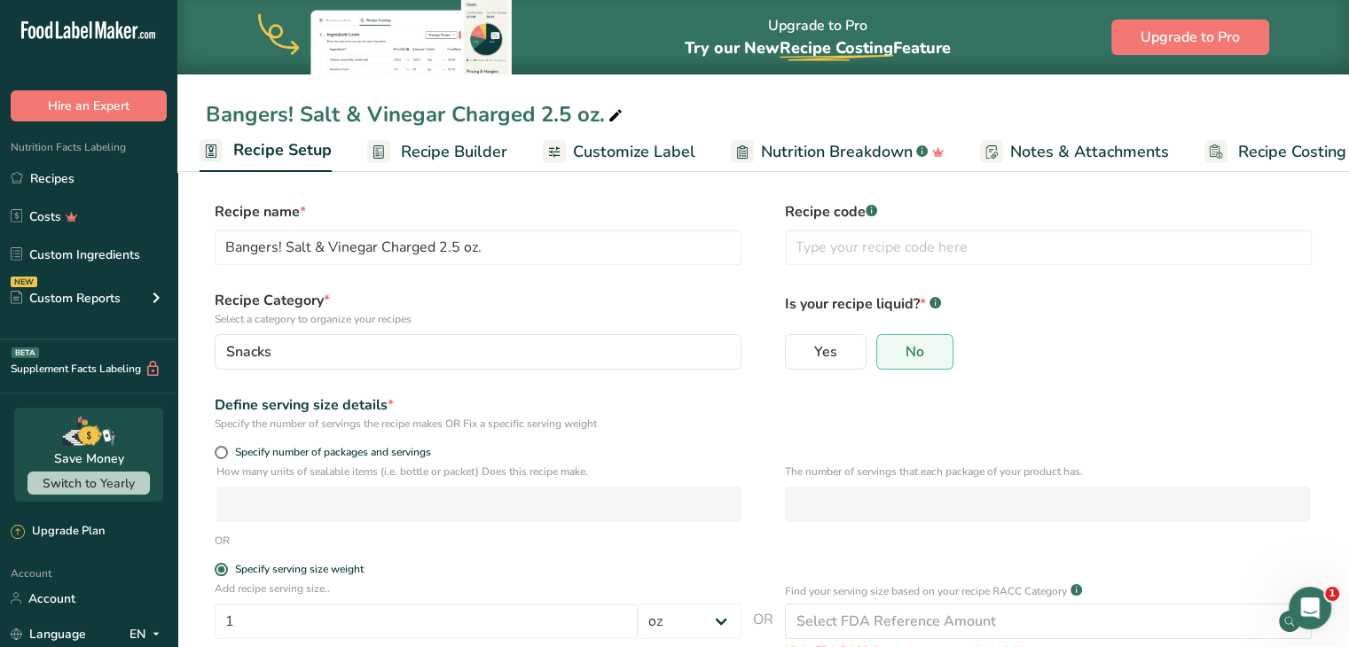
click at [430, 161] on span "Recipe Builder" at bounding box center [454, 152] width 106 height 24
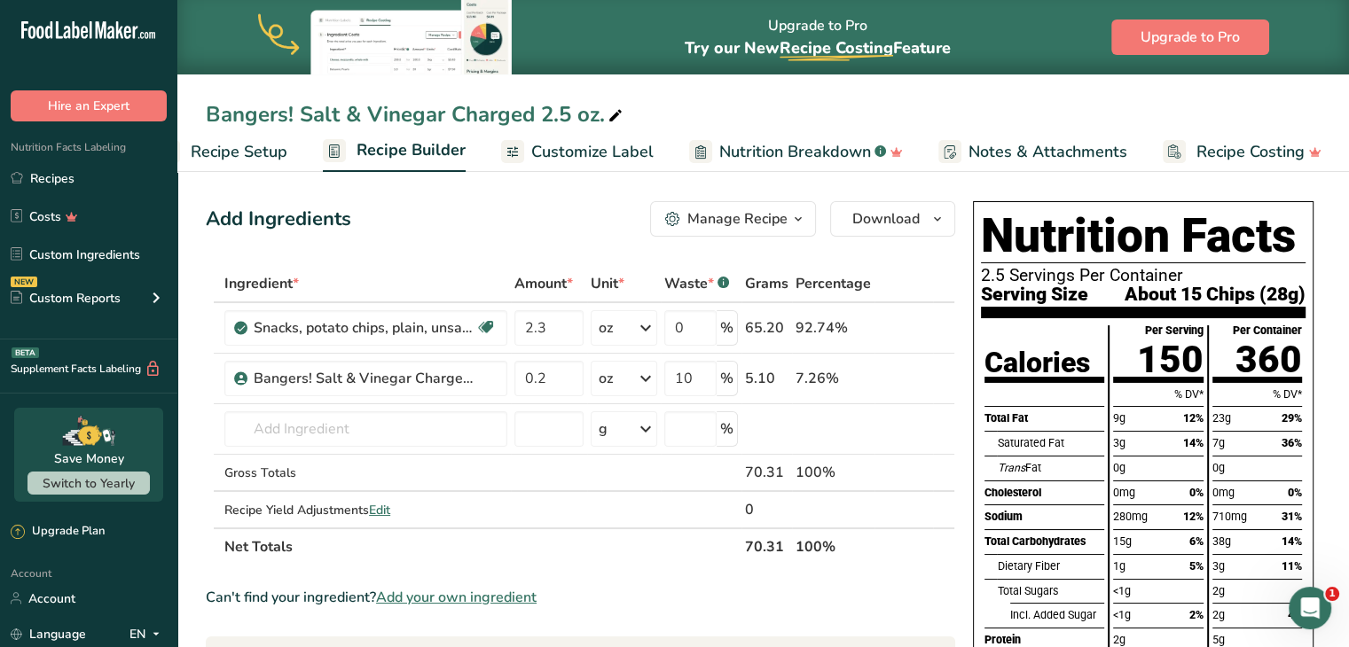
click at [561, 161] on span "Customize Label" at bounding box center [592, 152] width 122 height 24
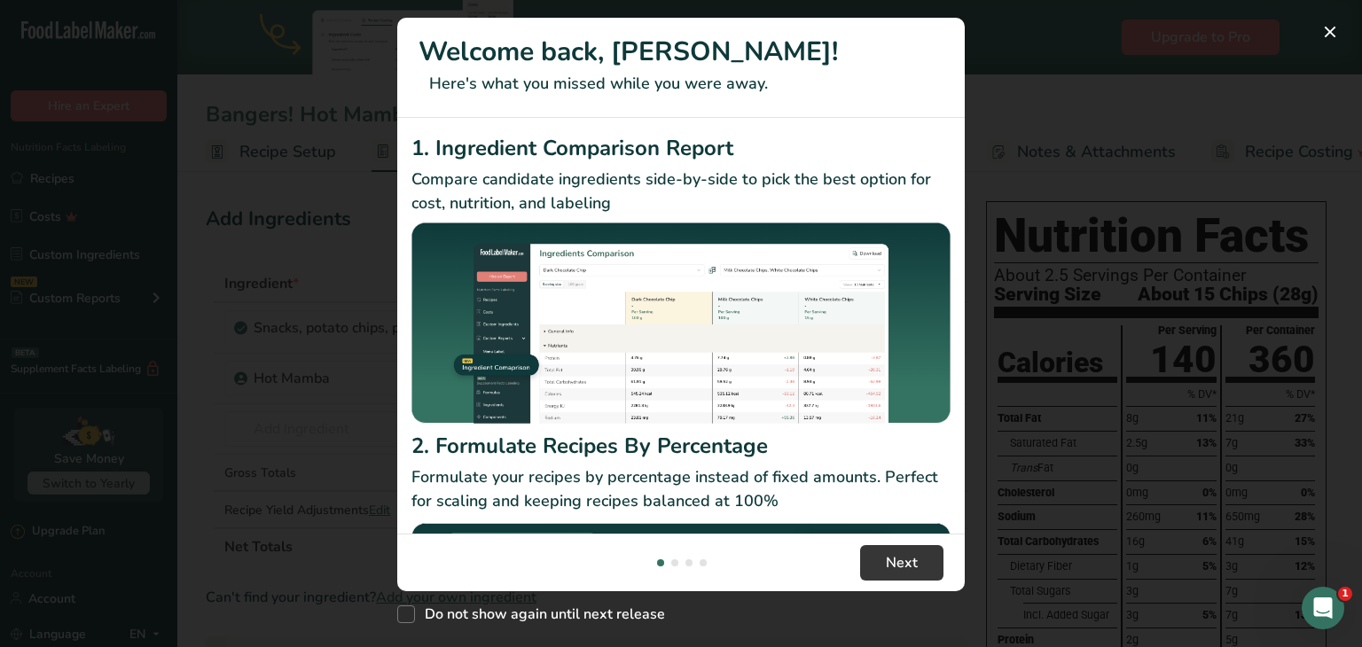
drag, startPoint x: 1064, startPoint y: 280, endPoint x: 1116, endPoint y: 114, distance: 173.6
click at [1116, 114] on div "New Features" at bounding box center [681, 323] width 1362 height 647
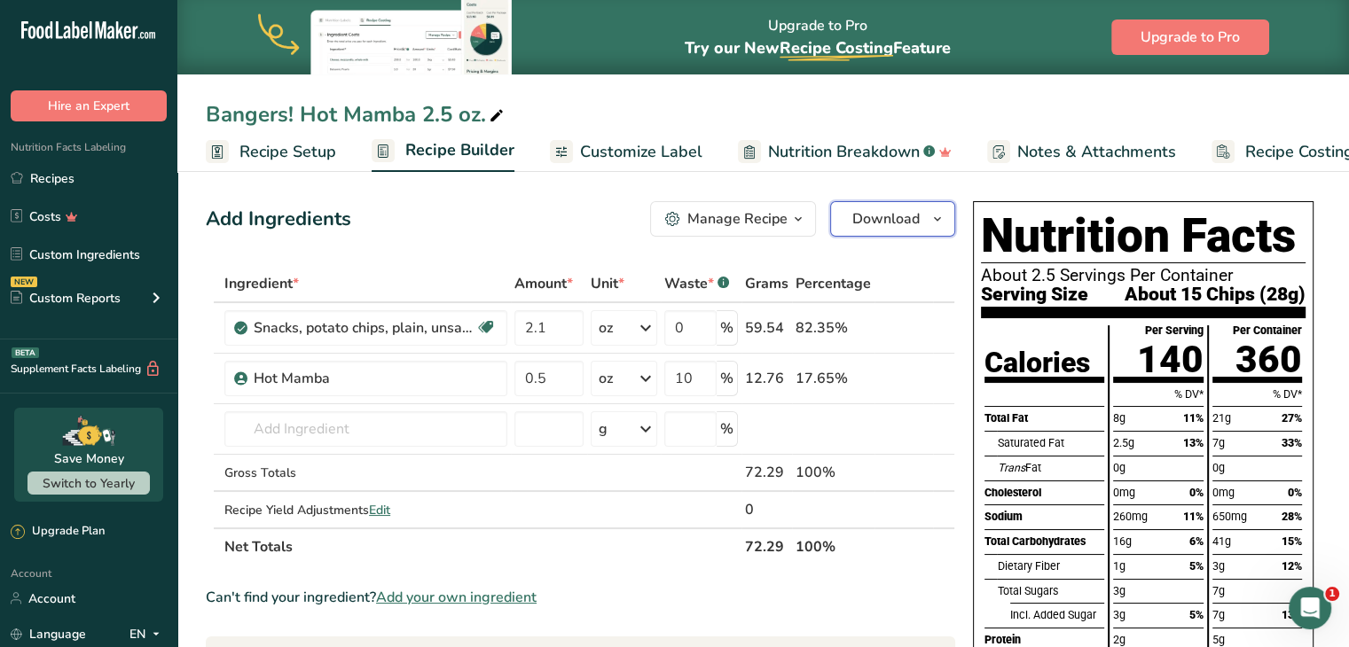
click at [912, 221] on span "Download" at bounding box center [885, 218] width 67 height 21
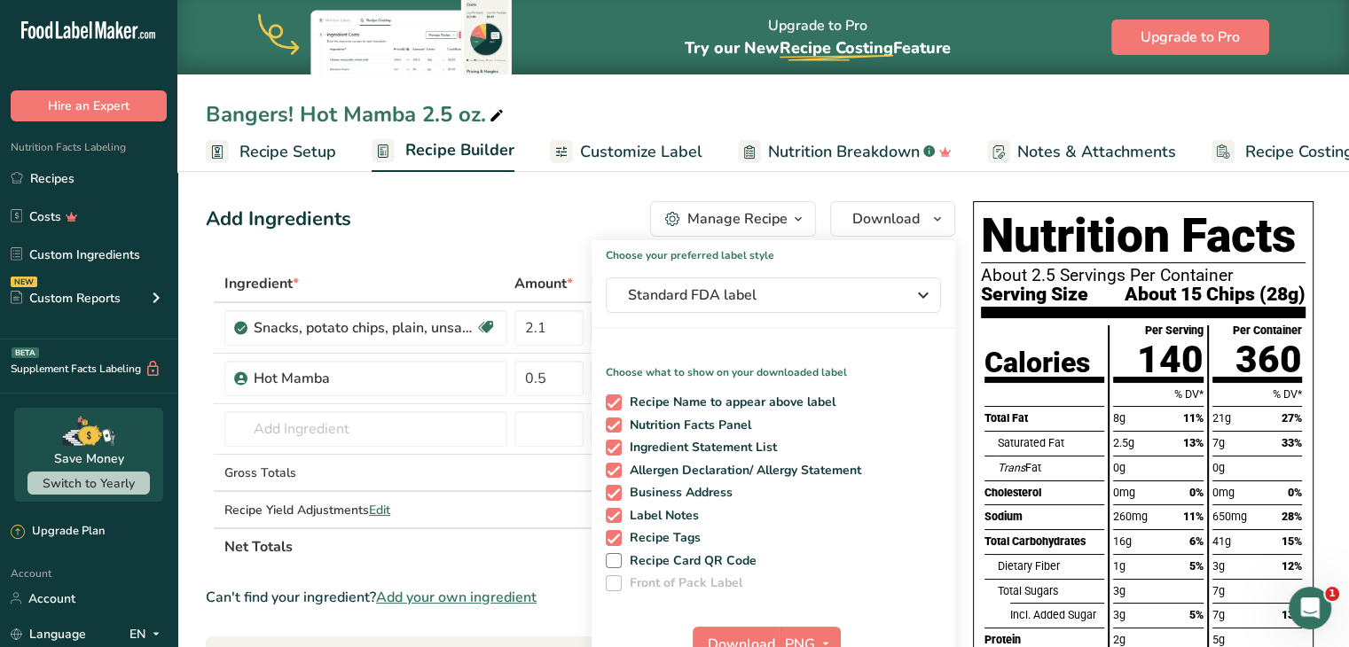
click at [866, 270] on div "Choose your preferred label style Standard FDA label Standard FDA label The mos…" at bounding box center [774, 458] width 364 height 436
click at [866, 301] on span "Standard FDA label" at bounding box center [761, 295] width 266 height 21
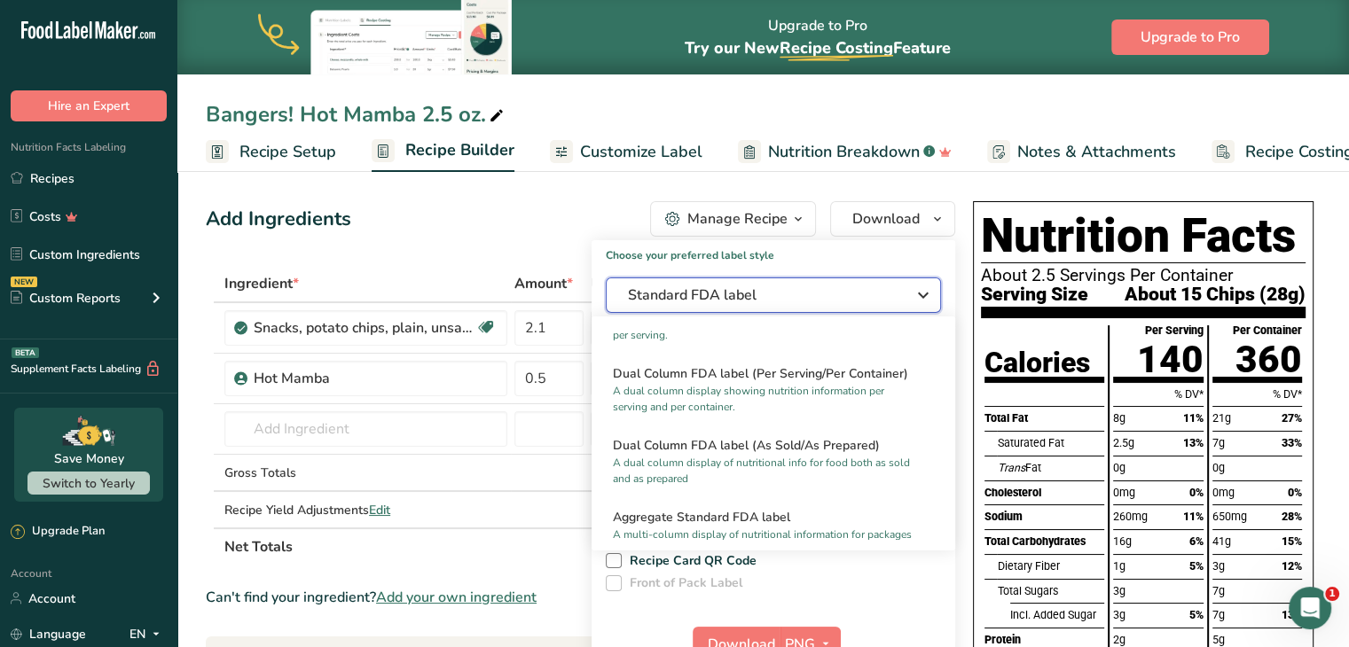
scroll to position [247, 0]
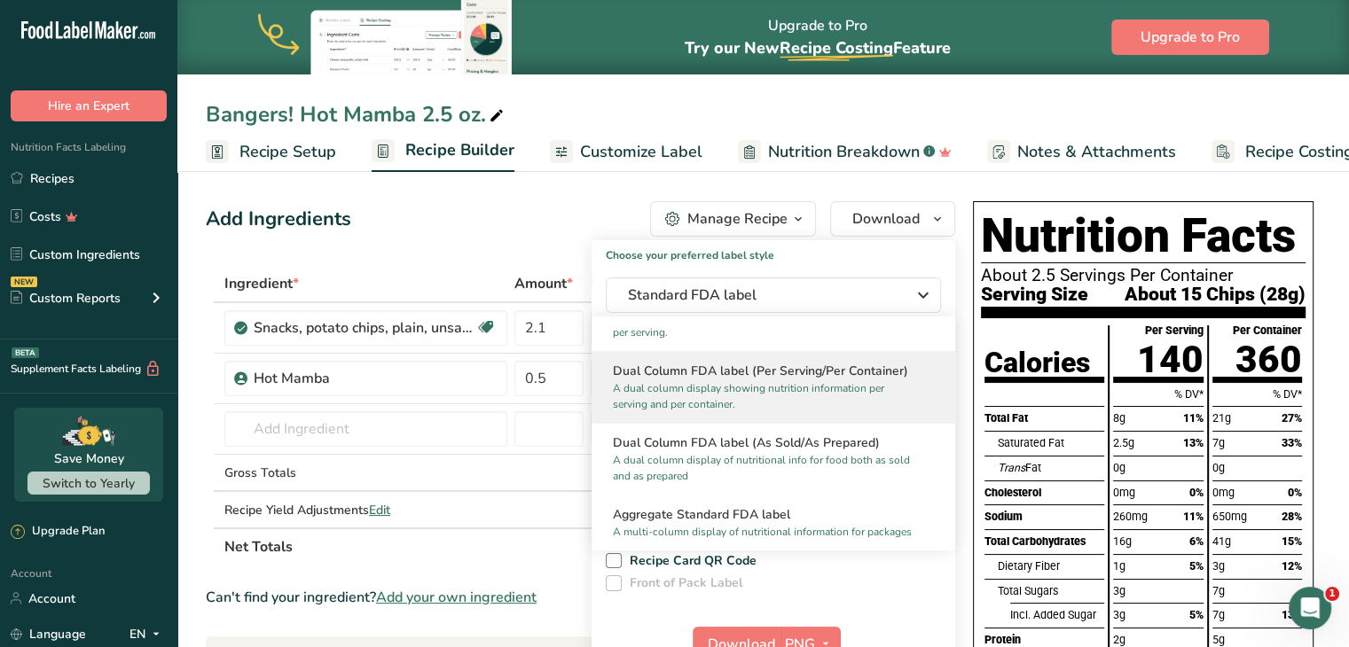
click at [795, 394] on p "A dual column display showing nutrition information per serving and per contain…" at bounding box center [765, 396] width 305 height 32
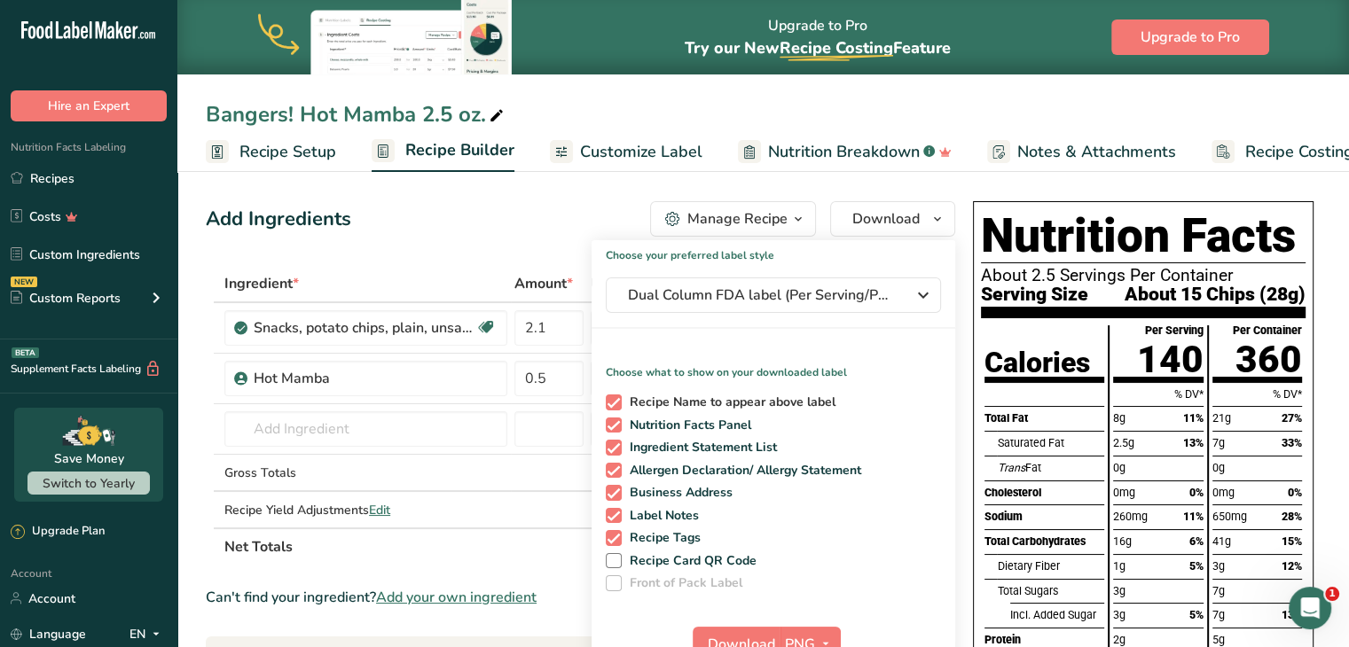
click at [722, 396] on span "Recipe Name to appear above label" at bounding box center [729, 403] width 215 height 16
click at [617, 396] on input "Recipe Name to appear above label" at bounding box center [612, 402] width 12 height 12
checkbox input "false"
click at [732, 636] on span "Download" at bounding box center [741, 644] width 67 height 21
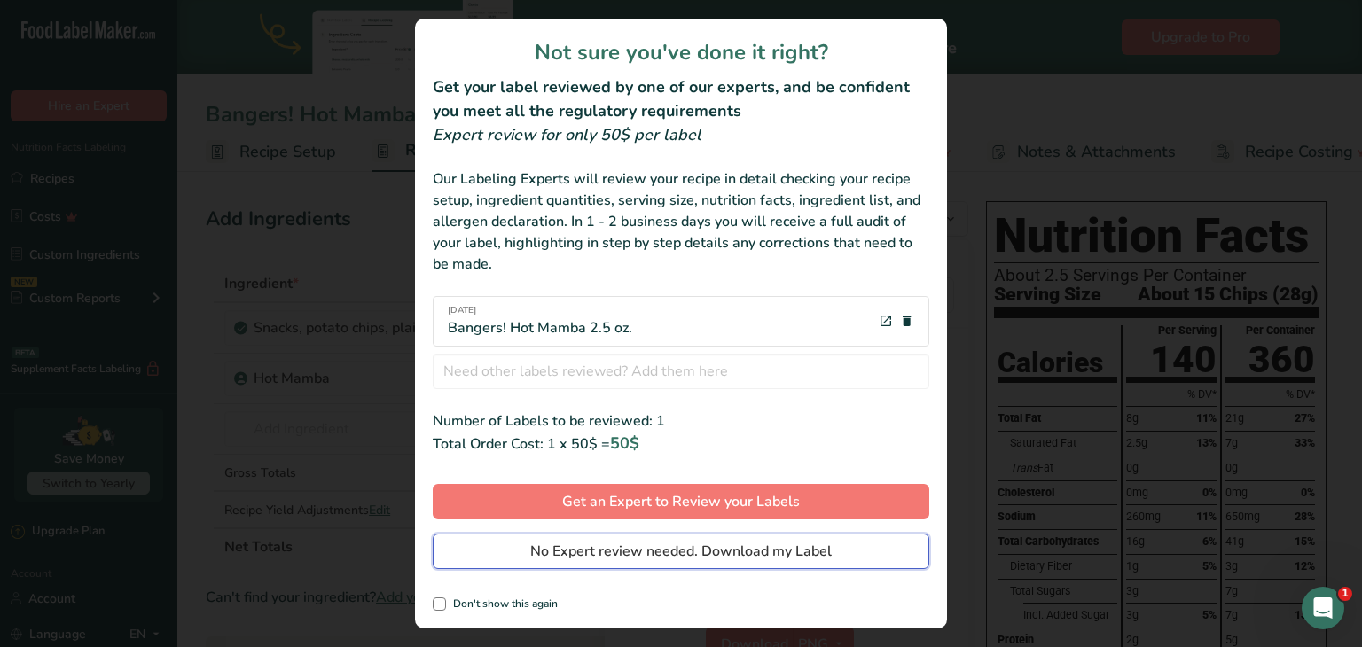
drag, startPoint x: 708, startPoint y: 549, endPoint x: 667, endPoint y: 547, distance: 40.8
click at [667, 547] on span "No Expert review needed. Download my Label" at bounding box center [681, 551] width 302 height 21
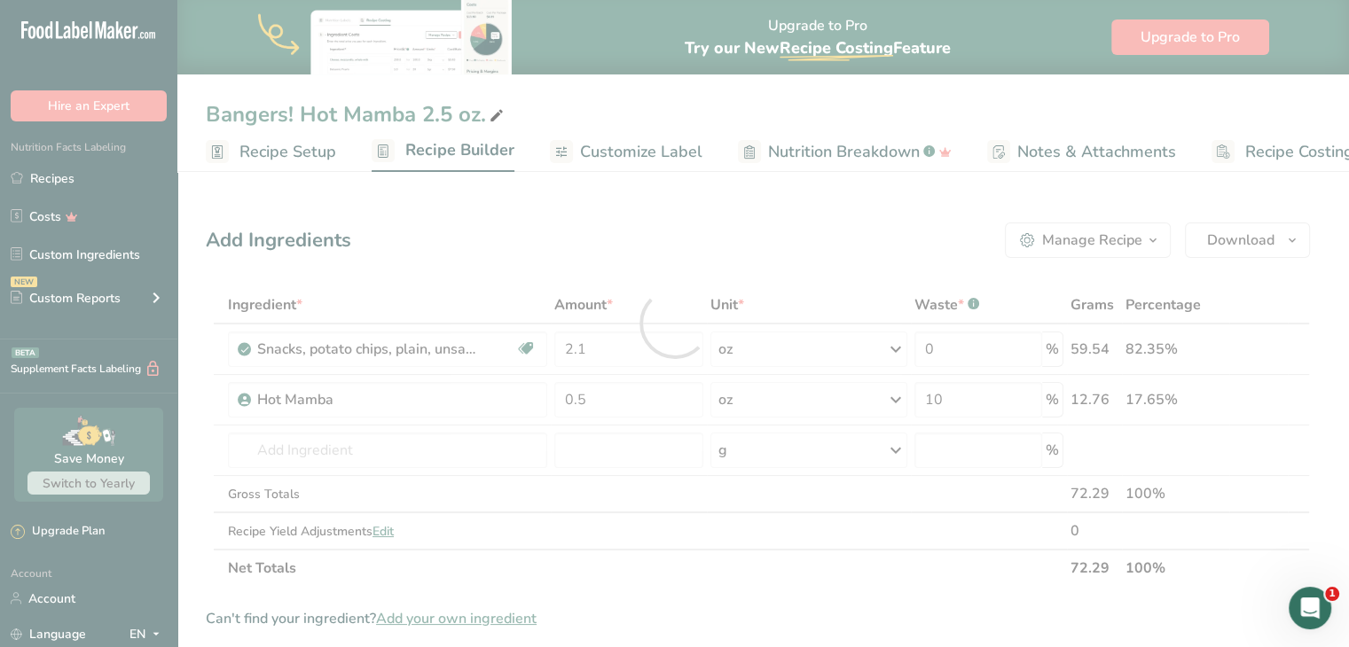
scroll to position [0, 0]
